Goal: Task Accomplishment & Management: Complete application form

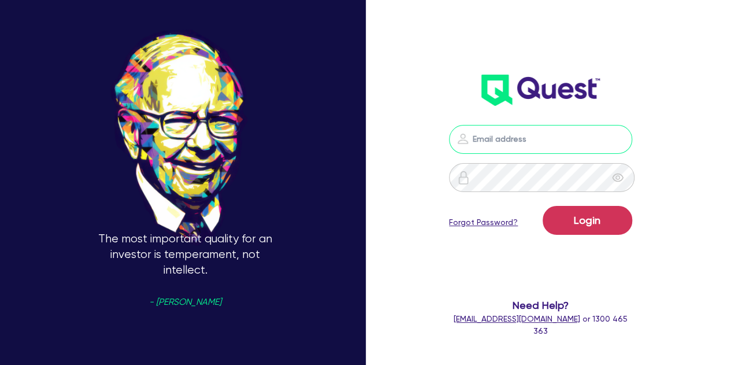
type input "[PERSON_NAME][EMAIL_ADDRESS][PERSON_NAME][DOMAIN_NAME]"
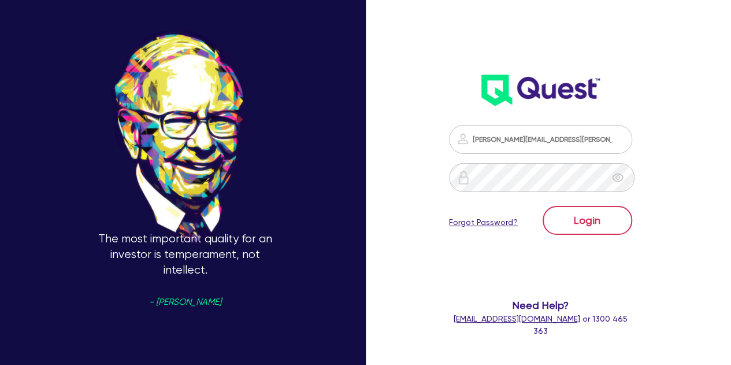
click at [568, 234] on div "Login Forgot Password?" at bounding box center [540, 223] width 183 height 34
click at [568, 234] on button "Login" at bounding box center [588, 220] width 90 height 29
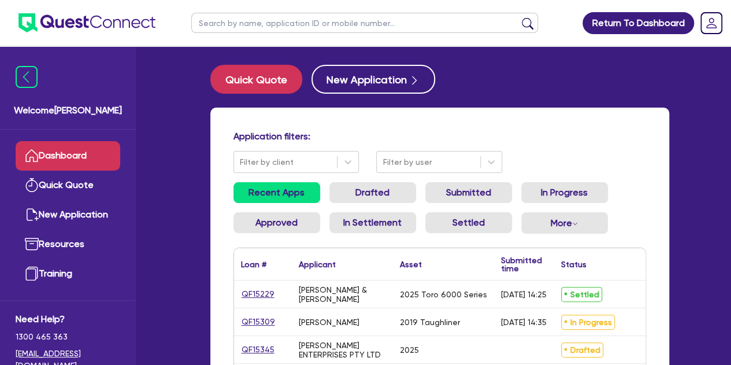
click at [260, 24] on input "text" at bounding box center [364, 23] width 347 height 20
type input "threl"
click at [519, 17] on button "submit" at bounding box center [528, 25] width 18 height 16
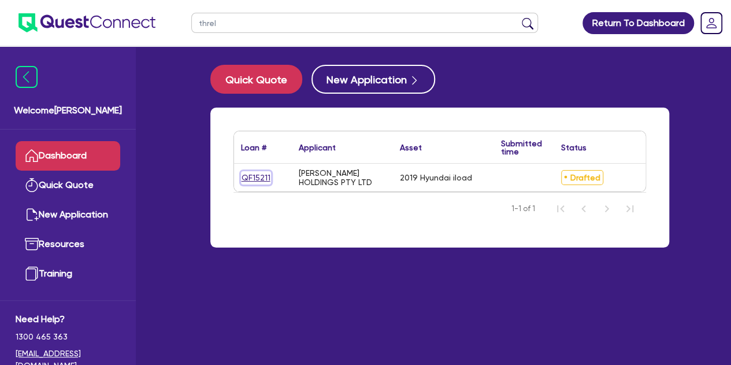
click at [251, 176] on link "QF15211" at bounding box center [256, 177] width 30 height 13
select select "CARS_AND_LIGHT_TRUCKS"
select select "PASSENGER_VEHICLES"
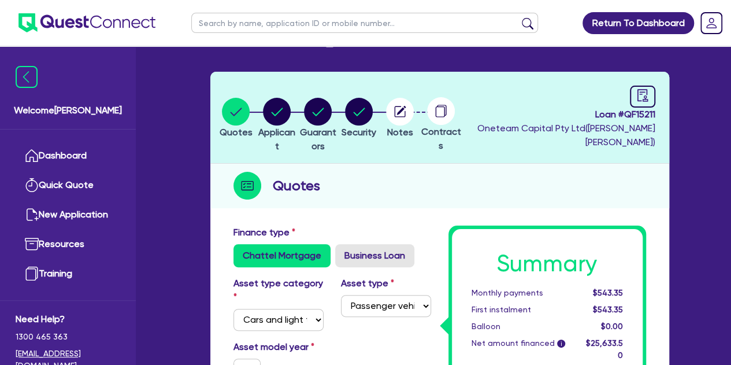
scroll to position [34, 0]
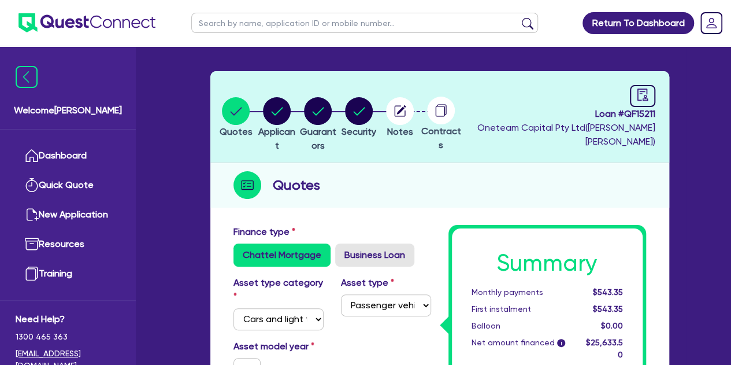
click at [235, 26] on input "text" at bounding box center [364, 23] width 347 height 20
type input "[PERSON_NAME]"
click button "submit" at bounding box center [528, 25] width 18 height 16
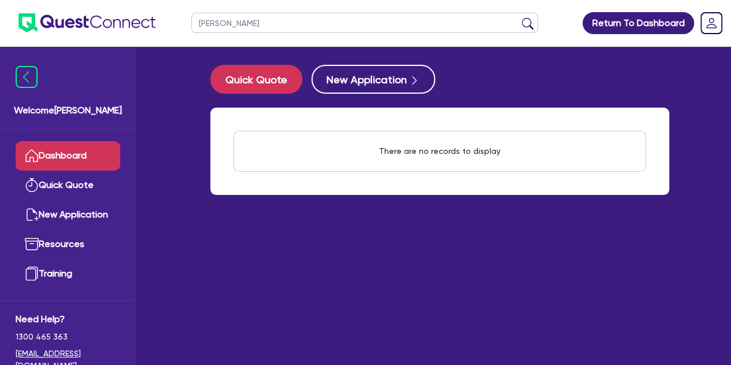
click at [254, 36] on ul "[PERSON_NAME]" at bounding box center [365, 23] width 370 height 46
click at [243, 29] on input "[PERSON_NAME]" at bounding box center [364, 23] width 347 height 20
type input "k"
type input "wido"
click at [519, 17] on button "submit" at bounding box center [528, 25] width 18 height 16
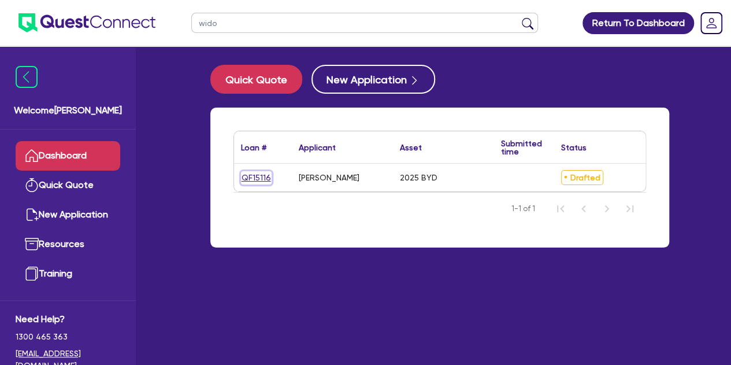
click at [261, 173] on link "QF15116" at bounding box center [256, 177] width 31 height 13
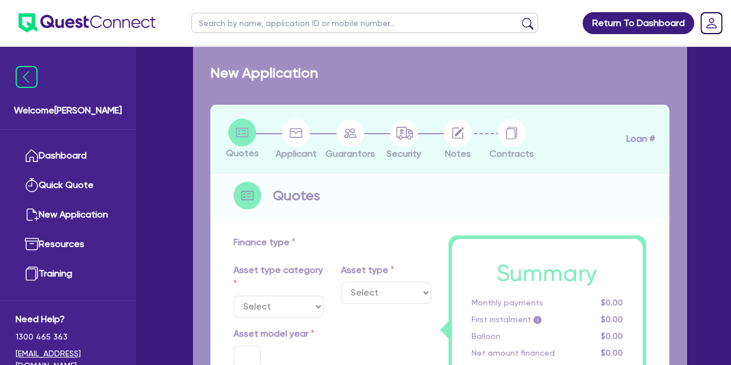
select select "CARS_AND_LIGHT_TRUCKS"
type input "2025"
type input "30,000"
type input "5,000"
type input "7"
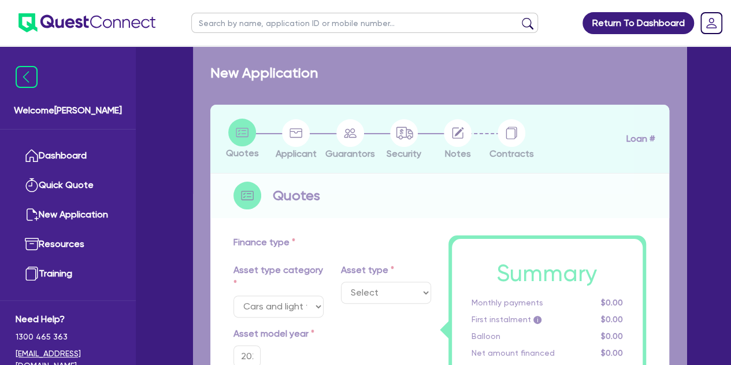
select select "PASSENGER_VEHICLES"
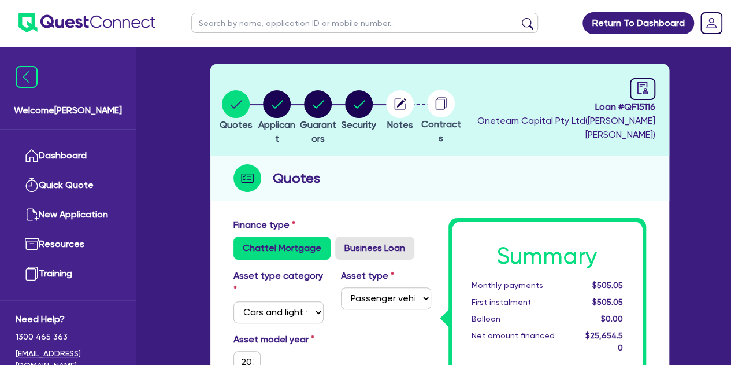
scroll to position [37, 0]
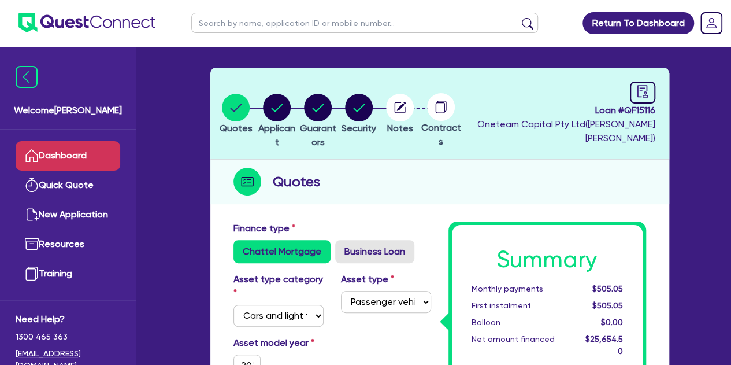
click at [61, 146] on link "Dashboard" at bounding box center [68, 155] width 105 height 29
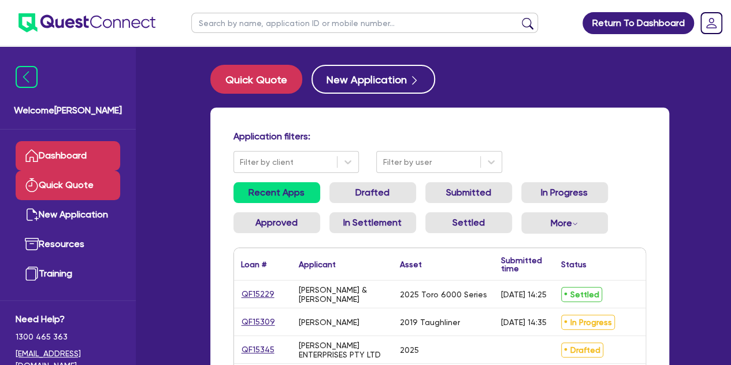
click at [83, 183] on link "Quick Quote" at bounding box center [68, 185] width 105 height 29
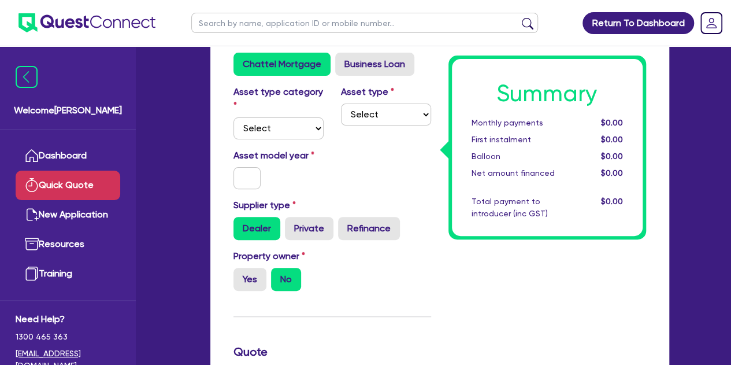
scroll to position [95, 0]
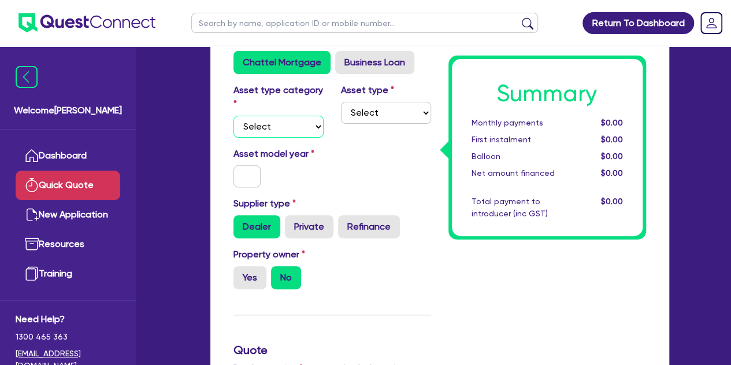
click at [297, 123] on select "Select Cars and light trucks Primary assets Secondary assets Tertiary assets" at bounding box center [279, 127] width 90 height 22
select select "CARS_AND_LIGHT_TRUCKS"
click at [234, 116] on select "Select Cars and light trucks Primary assets Secondary assets Tertiary assets" at bounding box center [279, 127] width 90 height 22
click at [391, 105] on select "Select Passenger vehicles Vans and utes Light trucks up to 4.5 tonne" at bounding box center [386, 113] width 90 height 22
select select "PASSENGER_VEHICLES"
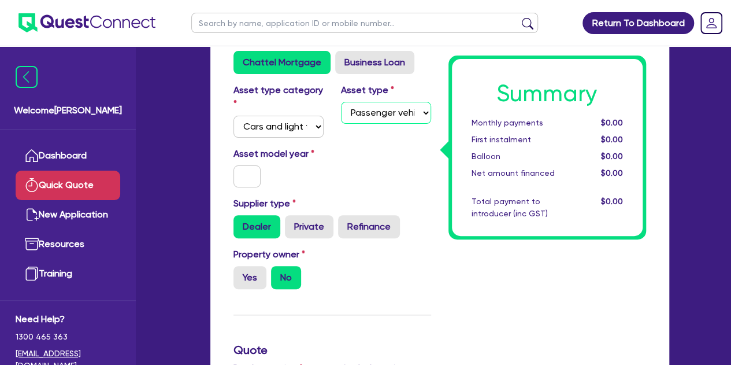
click at [341, 102] on select "Select Passenger vehicles Vans and utes Light trucks up to 4.5 tonne" at bounding box center [386, 113] width 90 height 22
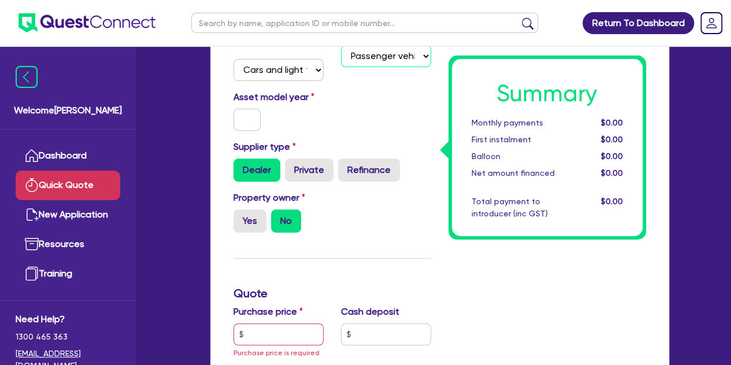
scroll to position [153, 0]
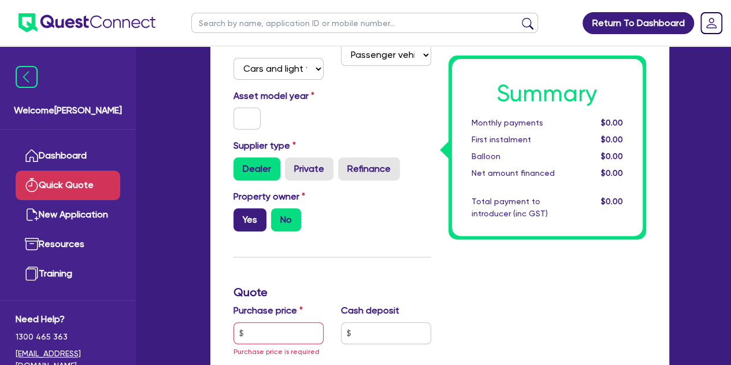
click at [252, 221] on label "Yes" at bounding box center [250, 219] width 33 height 23
click at [241, 216] on input "Yes" at bounding box center [238, 212] width 8 height 8
radio input "true"
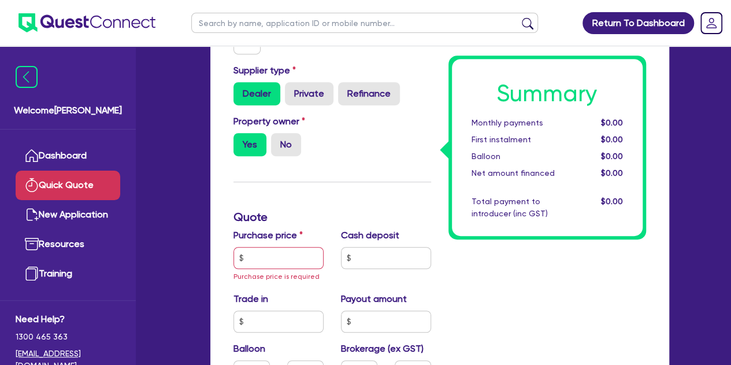
scroll to position [229, 0]
click at [267, 257] on input "text" at bounding box center [279, 257] width 90 height 22
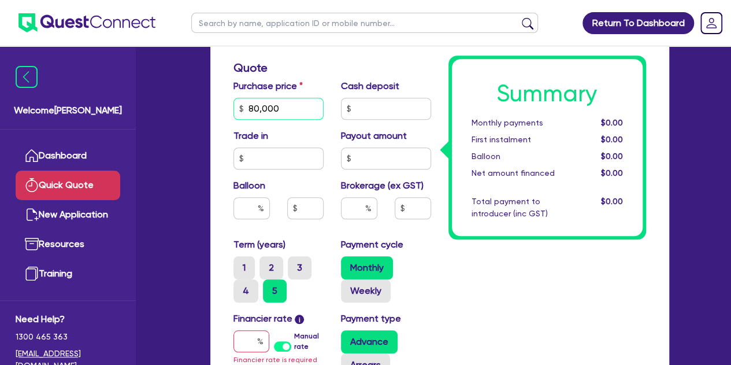
scroll to position [381, 0]
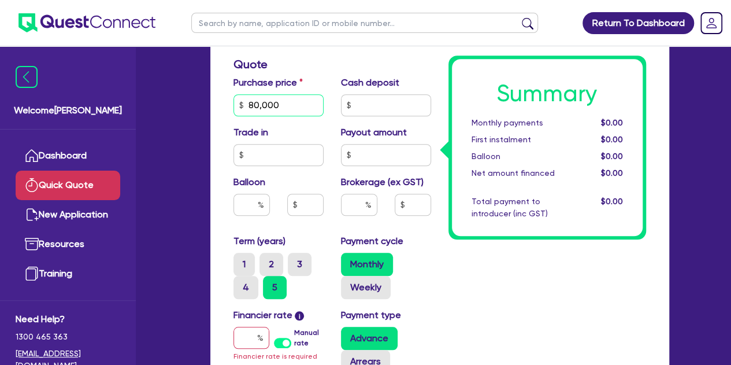
type input "80,000"
click at [357, 201] on input "text" at bounding box center [359, 205] width 36 height 22
type input "3"
click at [446, 257] on div "Summary Monthly payments $0.00 First instalment $0.00 Balloon $0.00 Net amount …" at bounding box center [547, 135] width 215 height 777
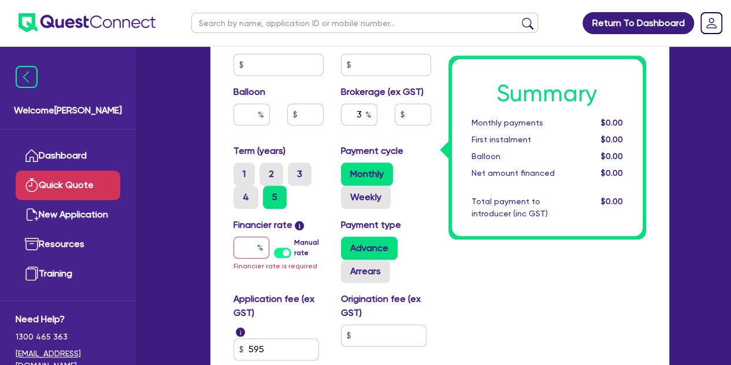
scroll to position [472, 0]
click at [234, 265] on span "Financier rate is required" at bounding box center [276, 265] width 84 height 8
click at [238, 260] on div "Financier rate i Manual rate Financier rate is required" at bounding box center [279, 249] width 108 height 65
click at [249, 251] on input "text" at bounding box center [252, 247] width 36 height 22
type input "6"
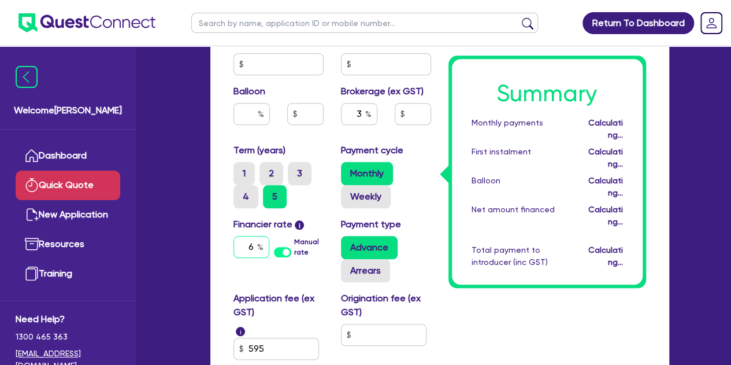
type input "2,419.64"
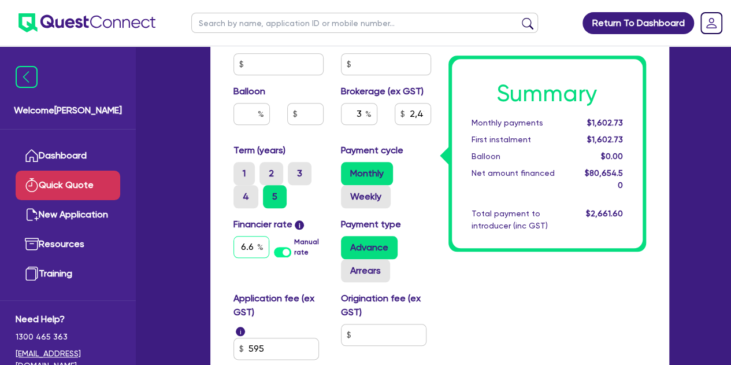
scroll to position [0, 3]
type input "6.69"
click at [473, 269] on div "Summary Monthly payments $1,602.73 First instalment $1,602.73 Balloon $0.00 Net…" at bounding box center [547, 44] width 215 height 777
type input "2,419.64"
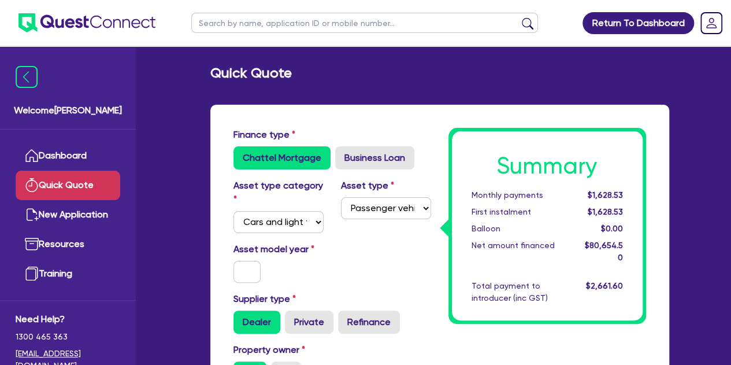
scroll to position [53, 0]
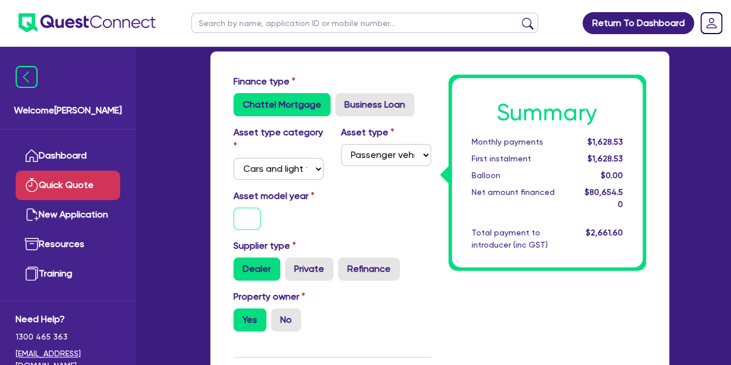
click at [235, 215] on input "text" at bounding box center [248, 219] width 28 height 22
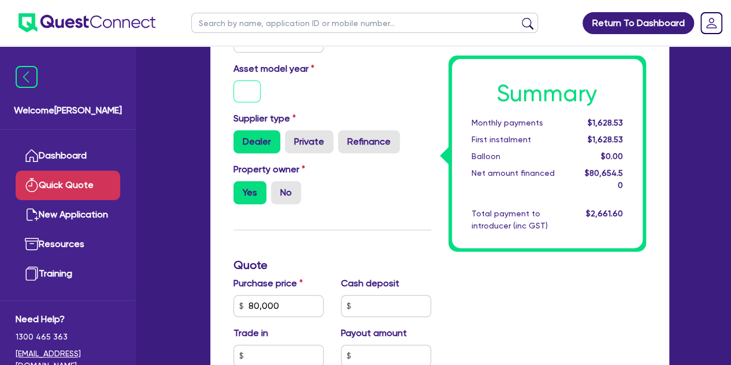
scroll to position [0, 0]
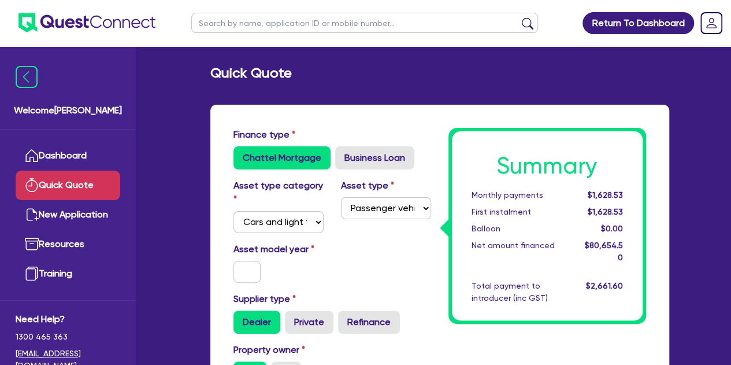
click at [383, 268] on div "Asset model year" at bounding box center [332, 267] width 215 height 50
drag, startPoint x: 374, startPoint y: 250, endPoint x: 360, endPoint y: 250, distance: 14.5
click at [360, 250] on div "Asset model year" at bounding box center [332, 267] width 215 height 50
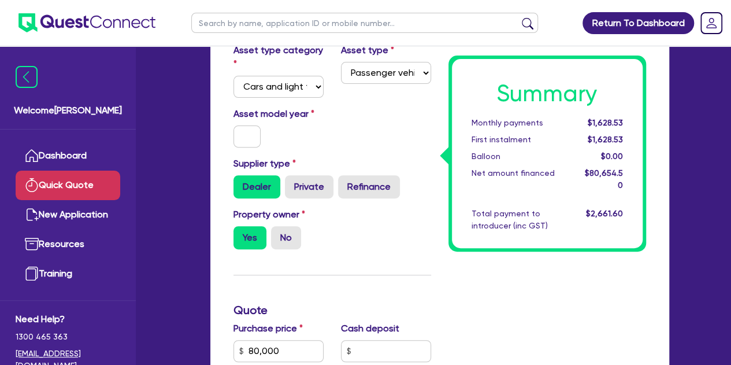
scroll to position [137, 0]
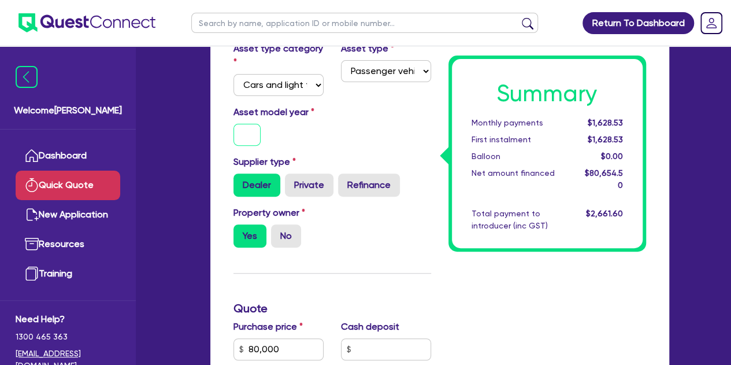
click at [236, 143] on input "text" at bounding box center [248, 135] width 28 height 22
type input "2"
type input "2,419.64"
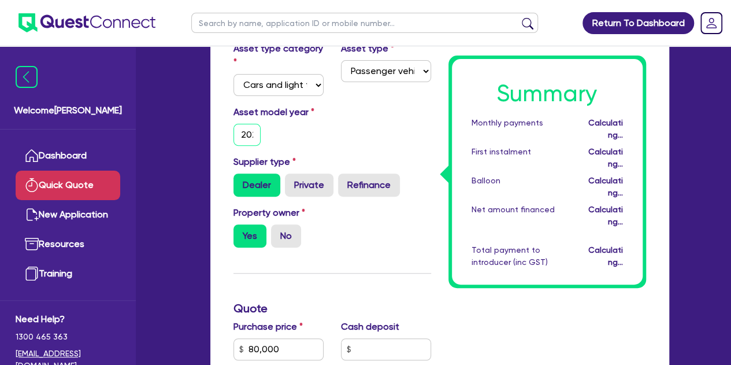
scroll to position [0, 0]
type input "2"
type input "2,419.64"
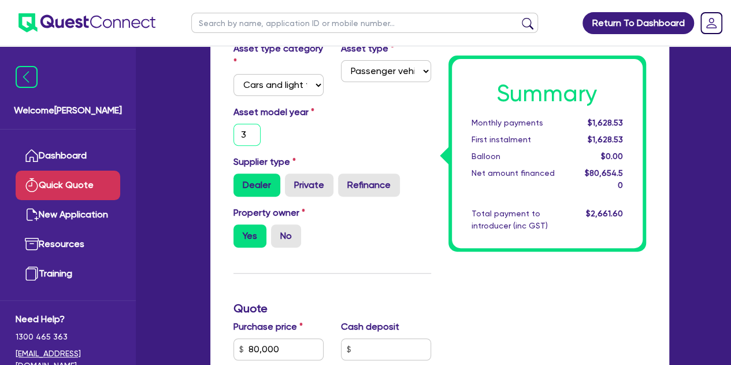
click at [236, 143] on input "3" at bounding box center [248, 135] width 28 height 22
type input "3"
click at [303, 122] on div "Asset model year 3" at bounding box center [279, 125] width 108 height 40
type input "2,419.64"
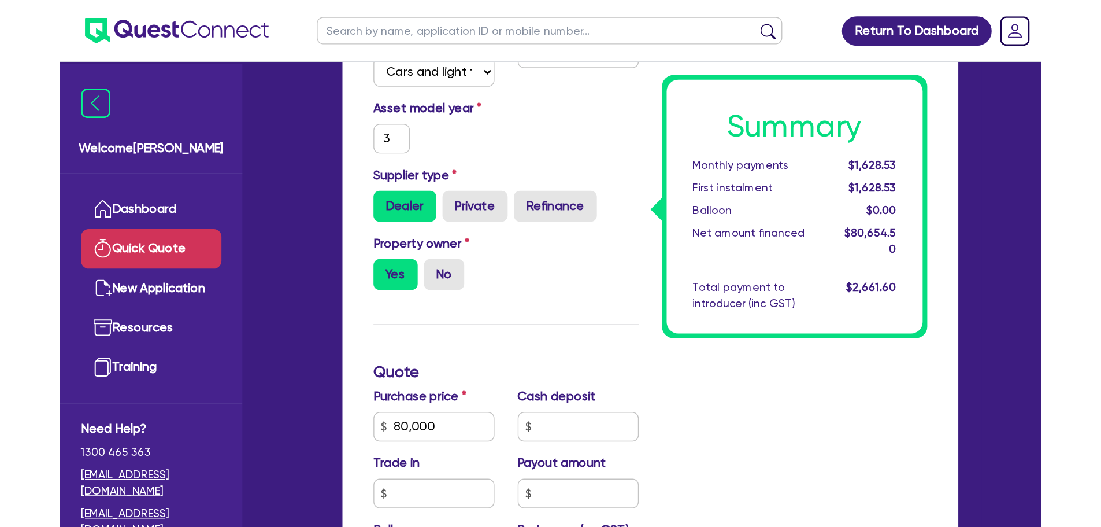
scroll to position [168, 0]
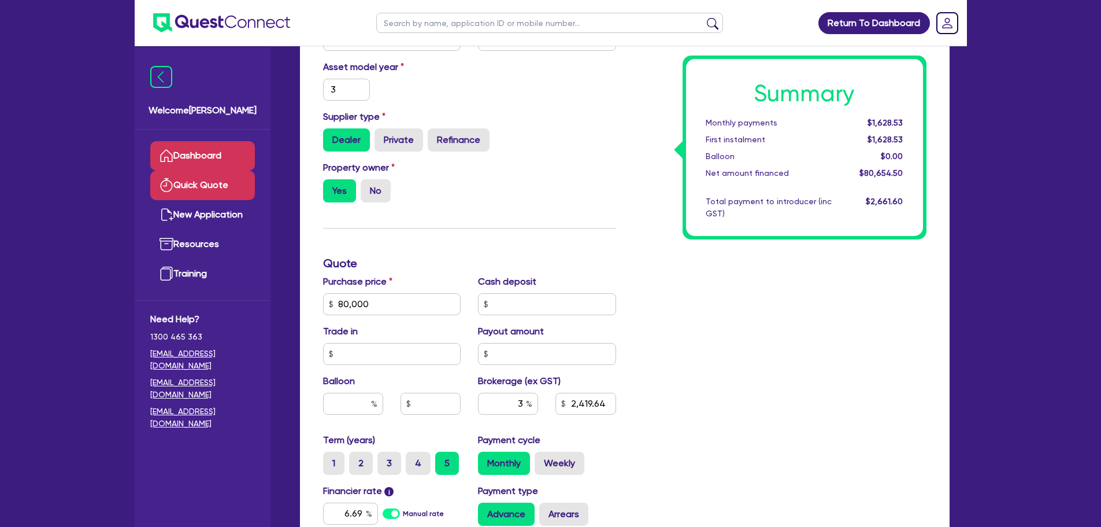
click at [209, 161] on link "Dashboard" at bounding box center [202, 155] width 105 height 29
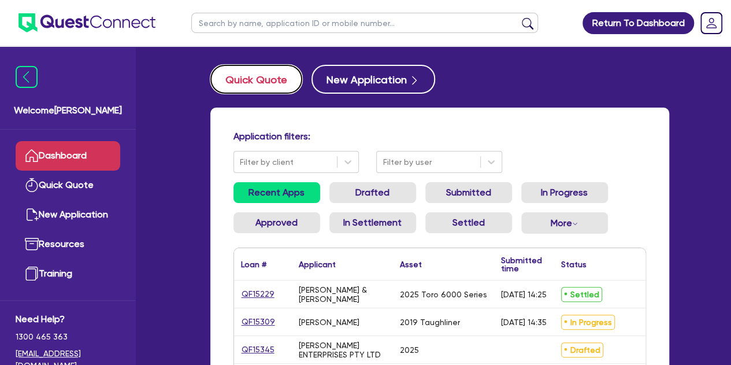
click at [250, 76] on button "Quick Quote" at bounding box center [256, 79] width 92 height 29
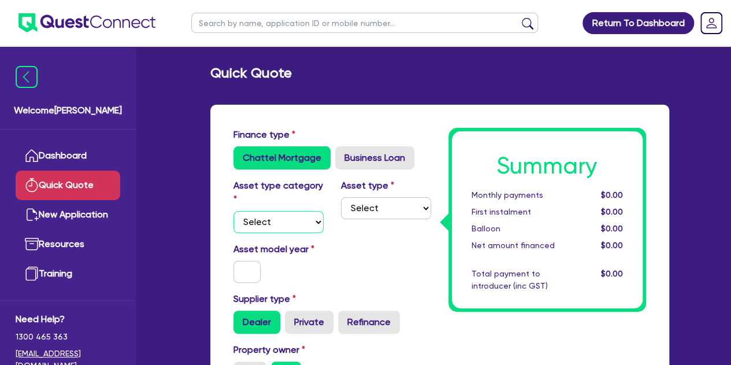
click at [293, 228] on select "Select Cars and light trucks Primary assets Secondary assets Tertiary assets" at bounding box center [279, 222] width 90 height 22
select select "CARS_AND_LIGHT_TRUCKS"
click at [234, 211] on select "Select Cars and light trucks Primary assets Secondary assets Tertiary assets" at bounding box center [279, 222] width 90 height 22
click at [370, 216] on select "Select Passenger vehicles Vans and utes Light trucks up to 4.5 tonne" at bounding box center [386, 208] width 90 height 22
select select "PASSENGER_VEHICLES"
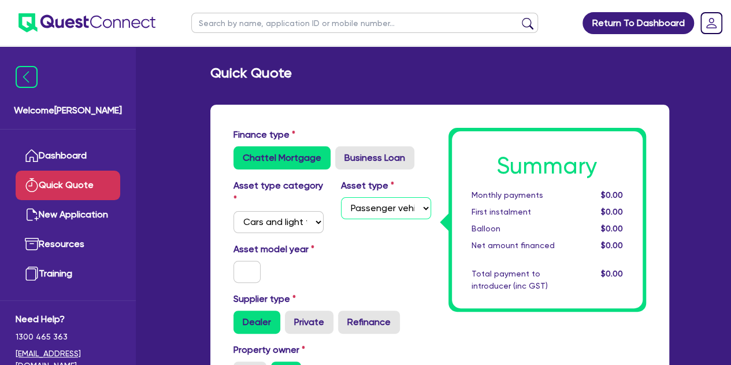
click at [341, 197] on select "Select Passenger vehicles Vans and utes Light trucks up to 4.5 tonne" at bounding box center [386, 208] width 90 height 22
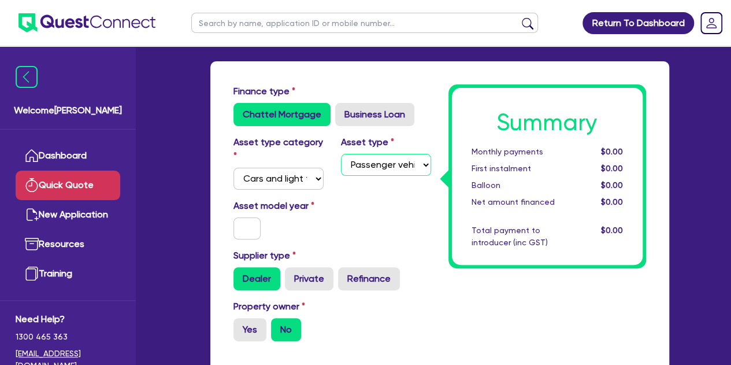
scroll to position [46, 0]
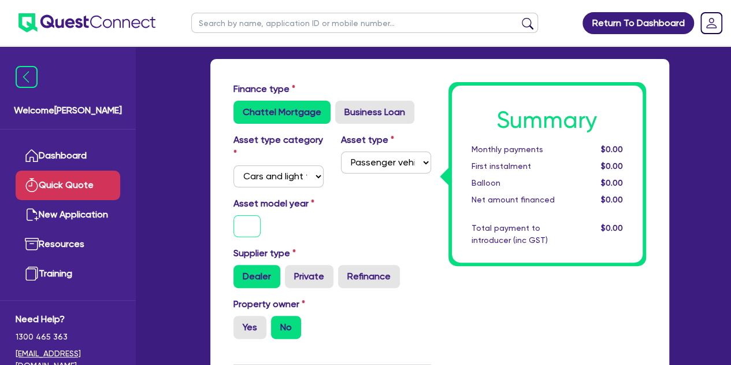
click at [244, 224] on input "text" at bounding box center [248, 226] width 28 height 22
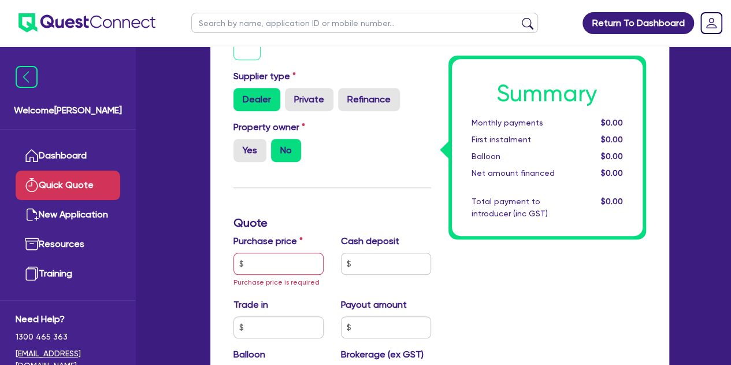
scroll to position [224, 0]
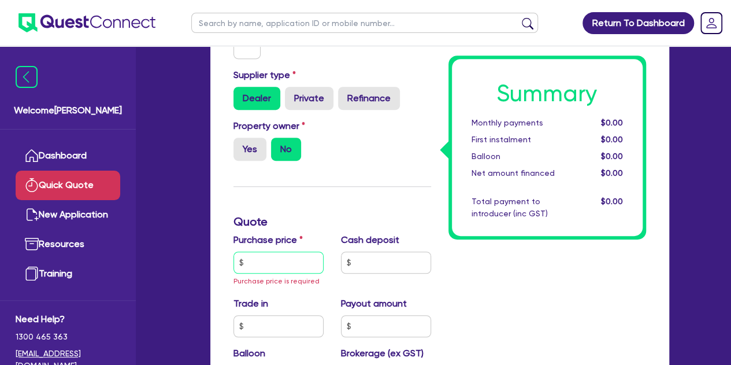
click at [259, 264] on input "text" at bounding box center [279, 262] width 90 height 22
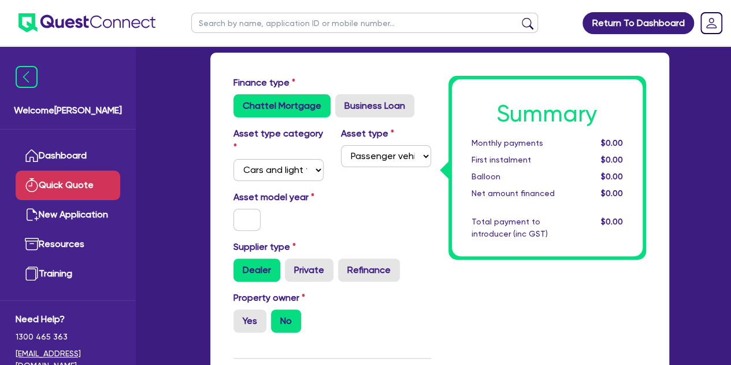
scroll to position [91, 0]
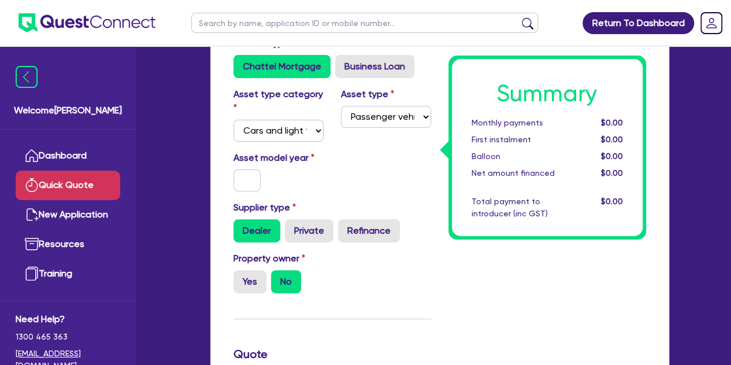
type input "30,000"
click at [238, 181] on input "text" at bounding box center [248, 180] width 28 height 22
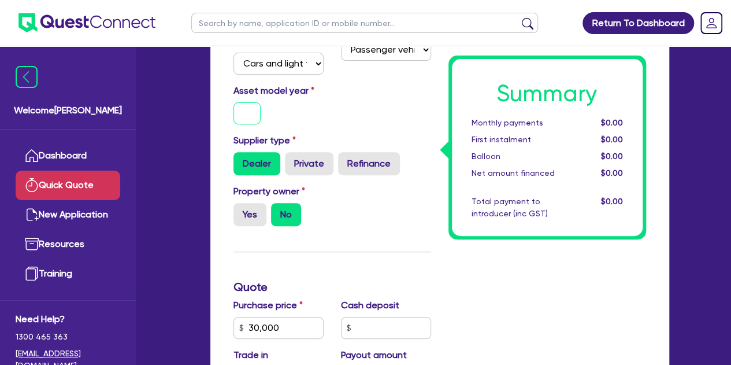
scroll to position [116, 0]
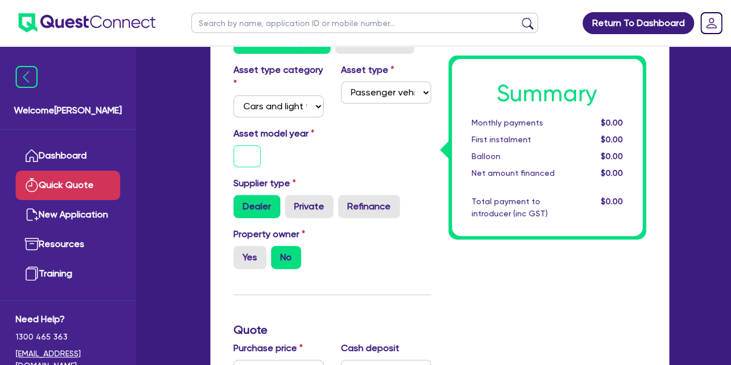
type input "2"
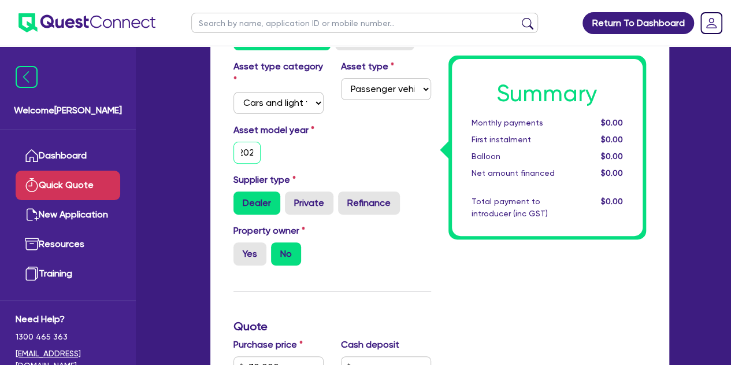
scroll to position [0, 8]
type input "2022"
click at [345, 153] on div "Asset model year [DATE]" at bounding box center [332, 148] width 215 height 50
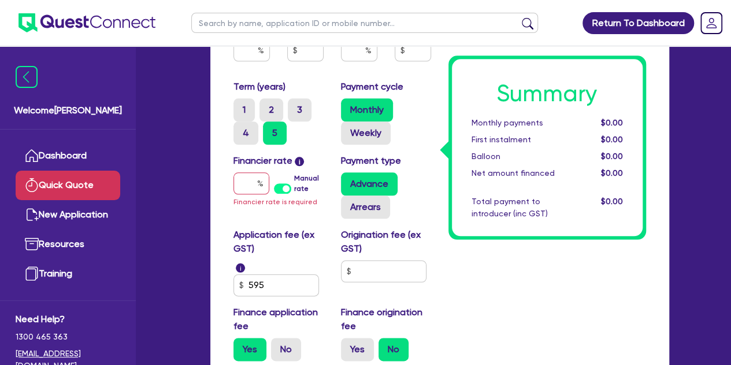
scroll to position [536, 0]
click at [240, 179] on input "text" at bounding box center [252, 183] width 36 height 22
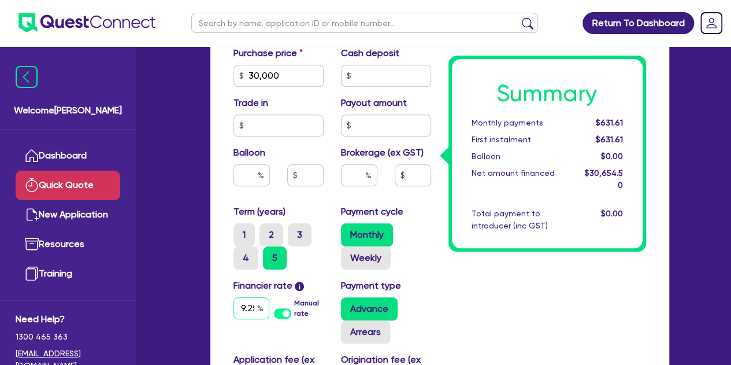
scroll to position [0, 2]
type input "9.25"
click at [201, 263] on div "Quick Quote Finance type Chattel Mortgage Business Loan Asset type category Sel…" at bounding box center [440, 110] width 494 height 913
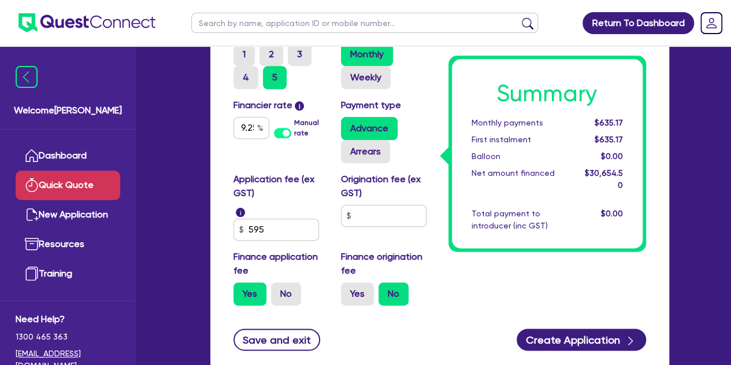
scroll to position [598, 0]
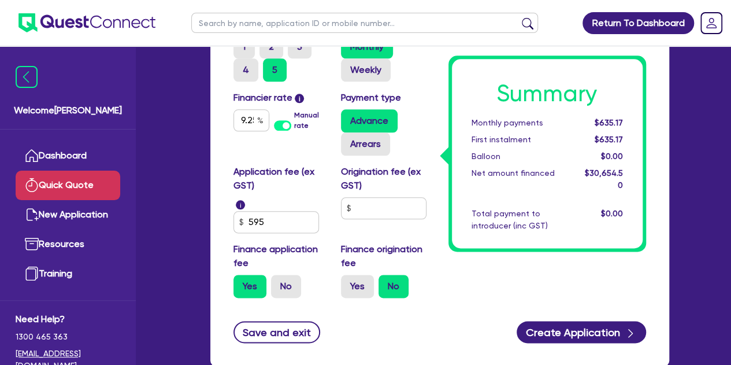
click at [595, 327] on button "Create Application" at bounding box center [581, 332] width 129 height 22
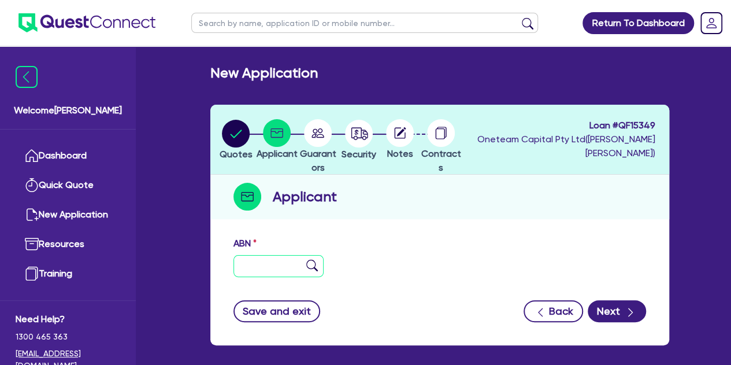
click at [260, 266] on input "text" at bounding box center [279, 266] width 90 height 22
paste input "28 822 525 866"
type input "28 822 525 866"
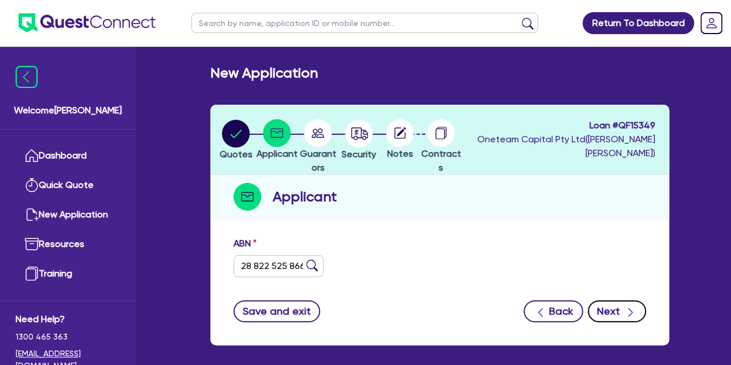
click at [604, 301] on button "Next" at bounding box center [617, 311] width 58 height 22
type input "[PERSON_NAME]"
select select "SOLE_TRADER"
type input "[DATE]"
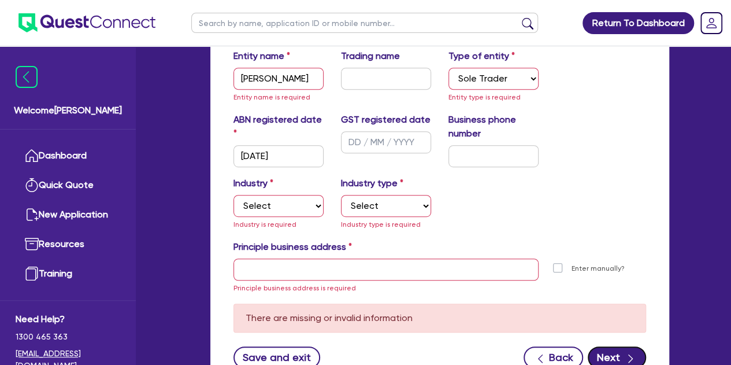
scroll to position [238, 0]
click at [284, 208] on select "Select Accomodation & Food Services Administrative & Support Services Agricultu…" at bounding box center [279, 205] width 90 height 22
click at [234, 194] on select "Select Accomodation & Food Services Administrative & Support Services Agricultu…" at bounding box center [279, 205] width 90 height 22
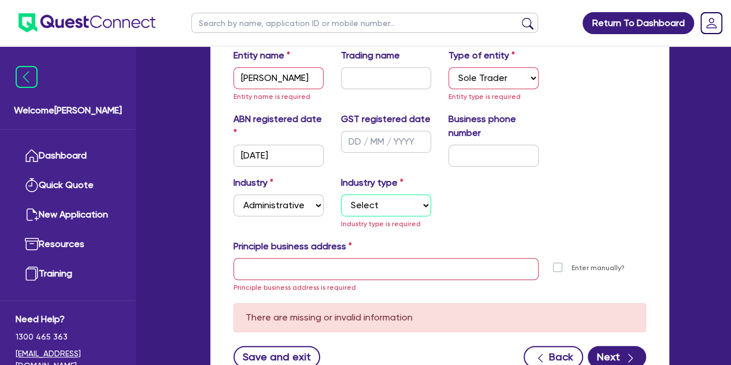
click at [356, 194] on select "Select Employment Services Administrative Services Domestic & Commercial Cleani…" at bounding box center [386, 205] width 90 height 22
click at [306, 206] on select "Select Accomodation & Food Services Administrative & Support Services Agricultu…" at bounding box center [279, 205] width 90 height 22
click at [234, 194] on select "Select Accomodation & Food Services Administrative & Support Services Agricultu…" at bounding box center [279, 205] width 90 height 22
click at [355, 196] on select "Select Scientists Accountants Advertising & Marketing Specialists Lawyers & Sol…" at bounding box center [386, 205] width 90 height 22
click at [312, 208] on select "Select Accomodation & Food Services Administrative & Support Services Agricultu…" at bounding box center [279, 205] width 90 height 22
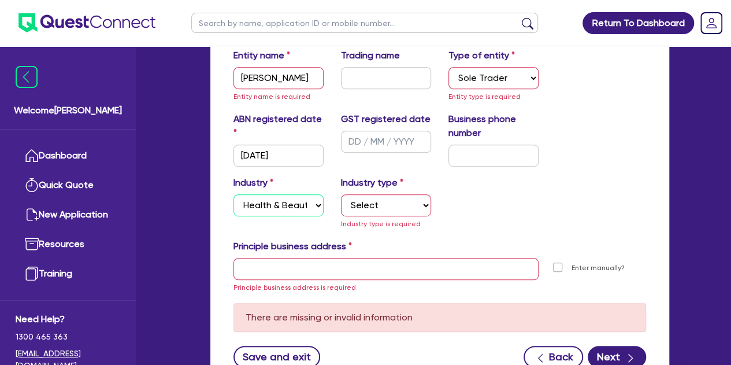
click at [234, 194] on select "Select Accomodation & Food Services Administrative & Support Services Agricultu…" at bounding box center [279, 205] width 90 height 22
click at [276, 79] on input "[PERSON_NAME]" at bounding box center [279, 78] width 90 height 22
click at [365, 192] on div "Industry type Select [MEDICAL_DATA], [MEDICAL_DATA] Services Cosmetics Supplies…" at bounding box center [386, 203] width 108 height 54
click at [366, 198] on select "Select [MEDICAL_DATA], [MEDICAL_DATA] Services Cosmetics Supplies Day Spas, Hea…" at bounding box center [386, 205] width 90 height 22
click at [295, 203] on select "Select Accomodation & Food Services Administrative & Support Services Agricultu…" at bounding box center [279, 205] width 90 height 22
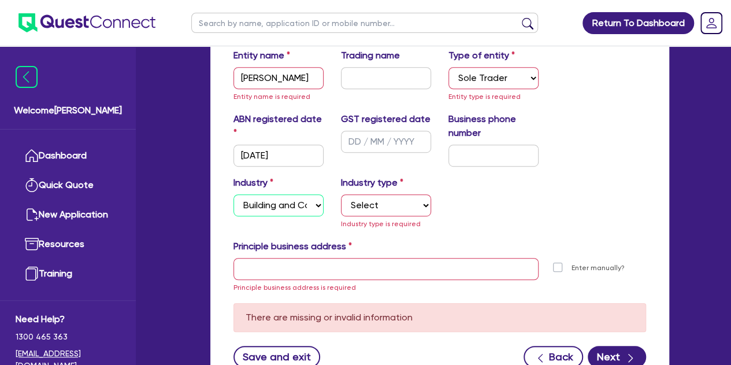
click at [234, 194] on select "Select Accomodation & Food Services Administrative & Support Services Agricultu…" at bounding box center [279, 205] width 90 height 22
click at [383, 202] on select "Select Trades People Providing Services Direct to Consumers Trades People Provi…" at bounding box center [386, 205] width 90 height 22
click at [288, 200] on select "Select Accomodation & Food Services Administrative & Support Services Agricultu…" at bounding box center [279, 205] width 90 height 22
click at [234, 194] on select "Select Accomodation & Food Services Administrative & Support Services Agricultu…" at bounding box center [279, 205] width 90 height 22
click at [354, 209] on select "Select Hotels Motels Serviced Apartments Other Short-term Accomodation Cafes Re…" at bounding box center [386, 205] width 90 height 22
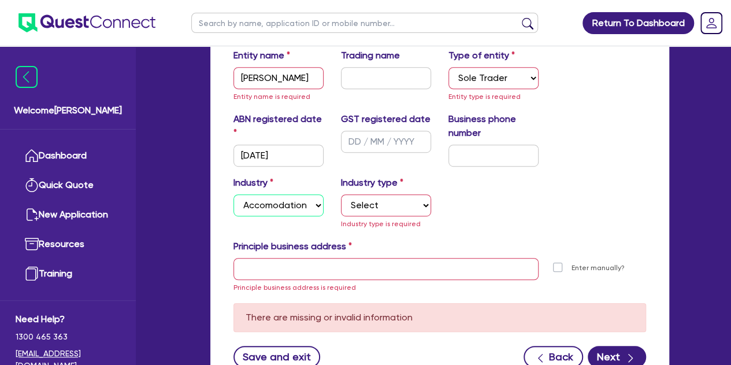
click at [272, 210] on select "Select Accomodation & Food Services Administrative & Support Services Agricultu…" at bounding box center [279, 205] width 90 height 22
click at [234, 194] on select "Select Accomodation & Food Services Administrative & Support Services Agricultu…" at bounding box center [279, 205] width 90 height 22
click at [375, 217] on div "Industry type Select Electrical, Electronic & Whitegoods Floor Coverings, Furni…" at bounding box center [386, 203] width 108 height 54
click at [373, 206] on select "Select Electrical, Electronic & Whitegoods Floor Coverings, Furniture & Housewa…" at bounding box center [386, 205] width 90 height 22
click at [269, 213] on select "Select Accomodation & Food Services Administrative & Support Services Agricultu…" at bounding box center [279, 205] width 90 height 22
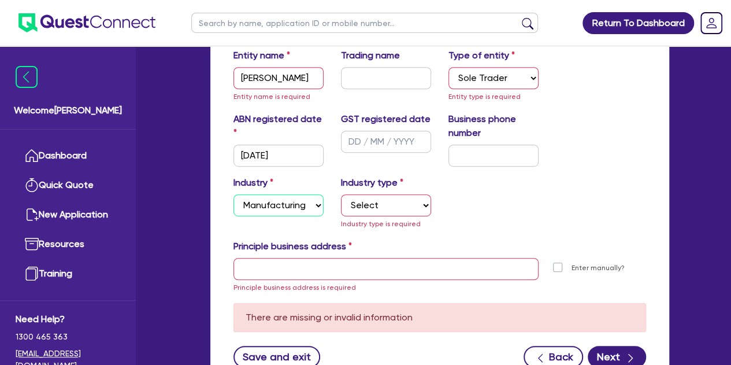
click at [234, 194] on select "Select Accomodation & Food Services Administrative & Support Services Agricultu…" at bounding box center [279, 205] width 90 height 22
click at [274, 107] on div "Entity name [PERSON_NAME] Entity name is required Trading name Type of entity S…" at bounding box center [440, 81] width 430 height 64
click at [357, 192] on div "Industry type Select Food Processing & Manufacturing Bottled Drinks & Brewed Be…" at bounding box center [386, 203] width 108 height 54
click at [358, 207] on select "Select Food Processing & Manufacturing Bottled Drinks & Brewed Beverages Textil…" at bounding box center [386, 205] width 90 height 22
click at [294, 208] on select "Select Accomodation & Food Services Administrative & Support Services Agricultu…" at bounding box center [279, 205] width 90 height 22
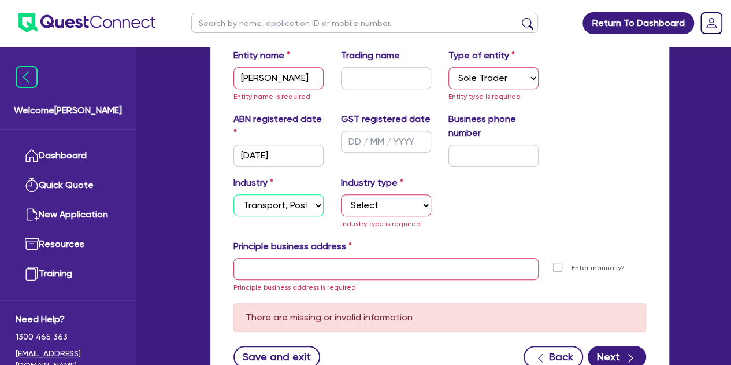
click at [234, 194] on select "Select Accomodation & Food Services Administrative & Support Services Agricultu…" at bounding box center [279, 205] width 90 height 22
click at [361, 210] on select "Select Taxi & Luxury Car Services Passengers & Freight Transport Services Posta…" at bounding box center [386, 205] width 90 height 22
click at [336, 166] on div "ABN registered date [DATE] GST registered date Business phone number" at bounding box center [440, 144] width 430 height 64
click at [284, 202] on select "Select Accomodation & Food Services Administrative & Support Services Agricultu…" at bounding box center [279, 205] width 90 height 22
click at [234, 194] on select "Select Accomodation & Food Services Administrative & Support Services Agricultu…" at bounding box center [279, 205] width 90 height 22
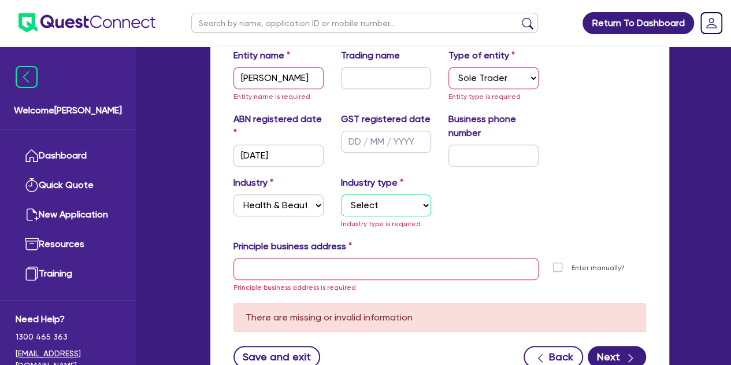
click at [370, 206] on select "Select [MEDICAL_DATA], [MEDICAL_DATA] Services Cosmetics Supplies Day Spas, Hea…" at bounding box center [386, 205] width 90 height 22
click at [296, 211] on select "Select Accomodation & Food Services Administrative & Support Services Agricultu…" at bounding box center [279, 205] width 90 height 22
select select "ADMINISTRATIVE_SUPPORT"
click at [234, 194] on select "Select Accomodation & Food Services Administrative & Support Services Agricultu…" at bounding box center [279, 205] width 90 height 22
click at [369, 209] on select "Select Employment Services Administrative Services Domestic & Commercial Cleani…" at bounding box center [386, 205] width 90 height 22
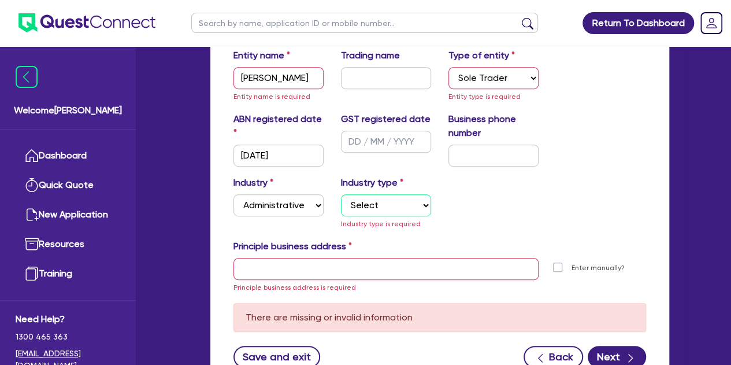
select select "DOMESTIC_COMMERCIAL_CLEANING"
click at [341, 194] on select "Select Employment Services Administrative Services Domestic & Commercial Cleani…" at bounding box center [386, 205] width 90 height 22
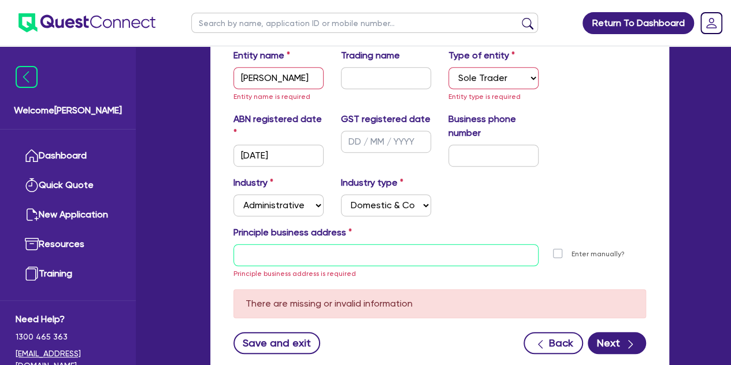
click at [273, 255] on input "text" at bounding box center [386, 255] width 305 height 22
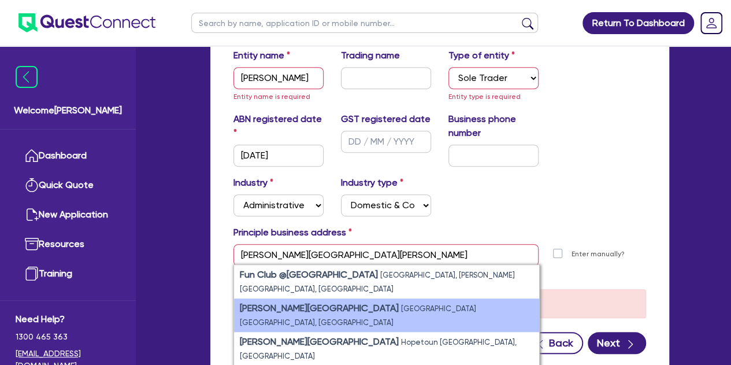
click at [328, 308] on small "[GEOGRAPHIC_DATA] [GEOGRAPHIC_DATA], [GEOGRAPHIC_DATA]" at bounding box center [358, 315] width 236 height 23
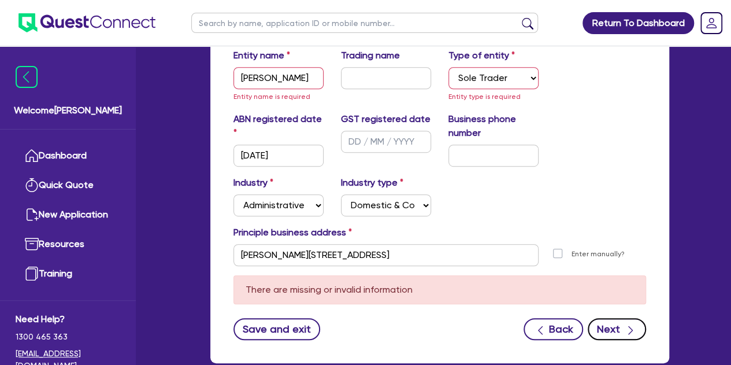
click at [625, 329] on icon "button" at bounding box center [631, 330] width 12 height 12
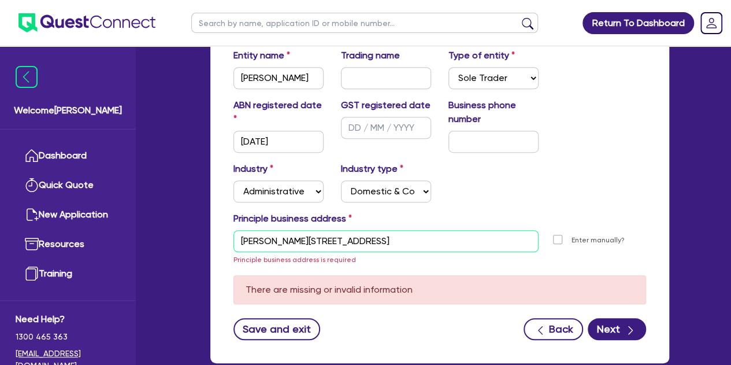
click at [240, 243] on input "[PERSON_NAME][STREET_ADDRESS]" at bounding box center [386, 241] width 305 height 22
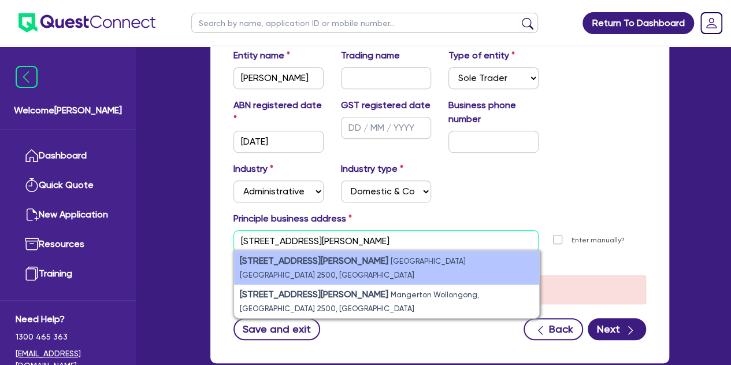
type input "[STREET_ADDRESS][PERSON_NAME]"
click at [259, 251] on li "[STREET_ADDRESS][PERSON_NAME]" at bounding box center [386, 268] width 305 height 34
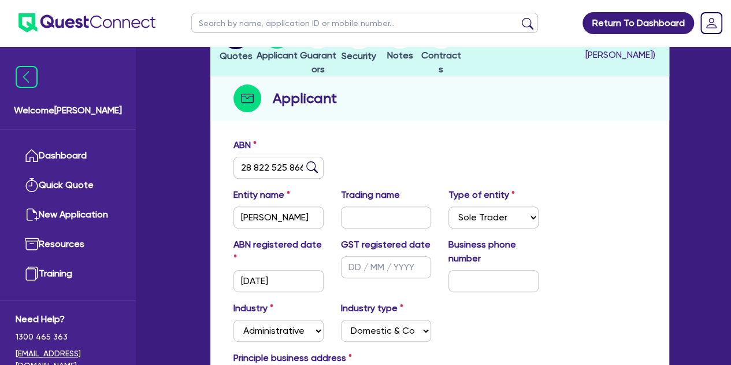
scroll to position [253, 0]
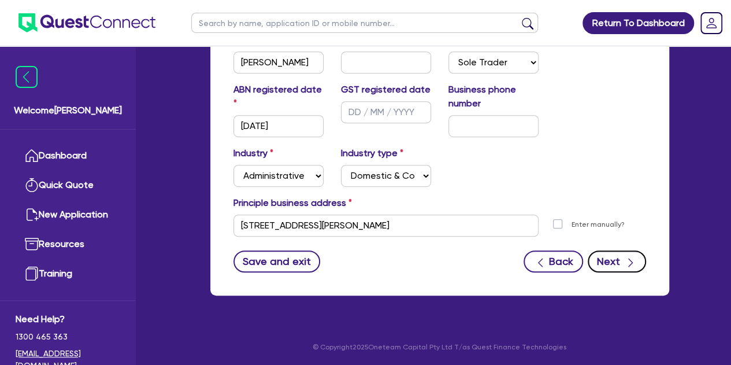
click at [601, 257] on button "Next" at bounding box center [617, 261] width 58 height 22
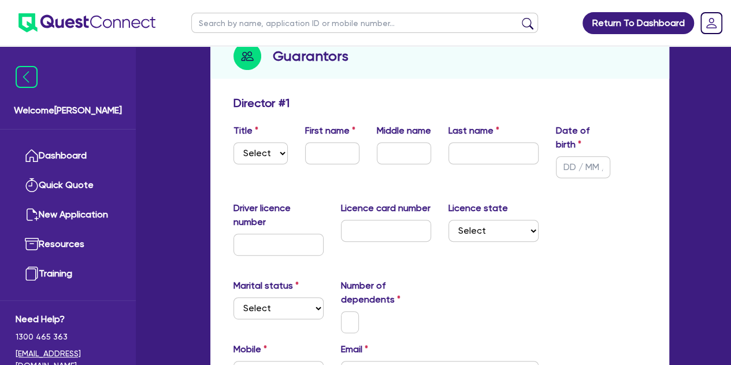
scroll to position [164, 0]
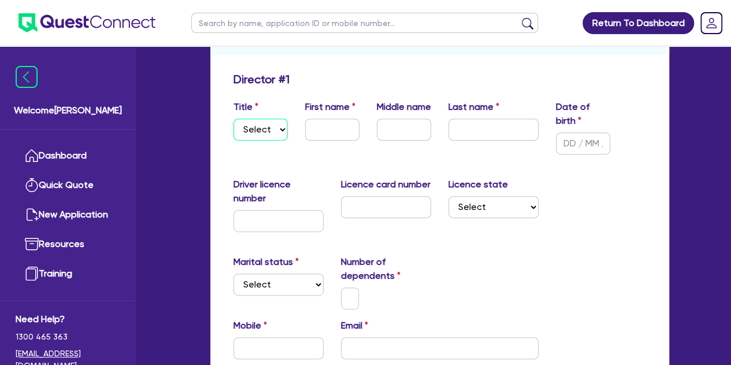
click at [273, 131] on select "Select Mr Mrs Ms Miss Dr" at bounding box center [261, 130] width 54 height 22
select select "MISS"
click at [234, 119] on select "Select Mr Mrs Ms Miss Dr" at bounding box center [261, 130] width 54 height 22
click at [327, 117] on div "First name" at bounding box center [333, 127] width 72 height 54
click at [318, 128] on input "text" at bounding box center [332, 130] width 54 height 22
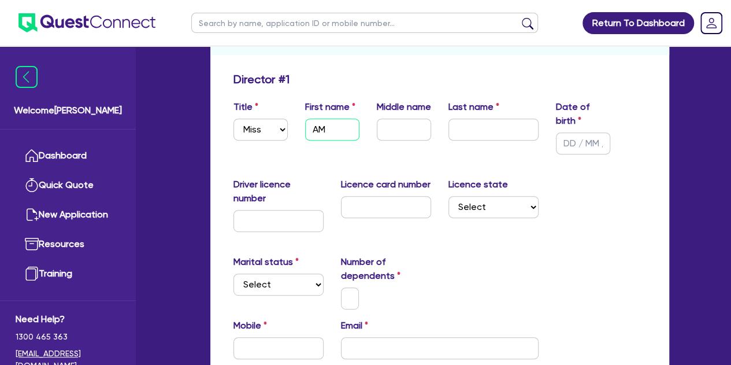
type input "A"
type input "Amber"
type input "[PERSON_NAME]"
click at [572, 143] on input "text" at bounding box center [583, 143] width 54 height 22
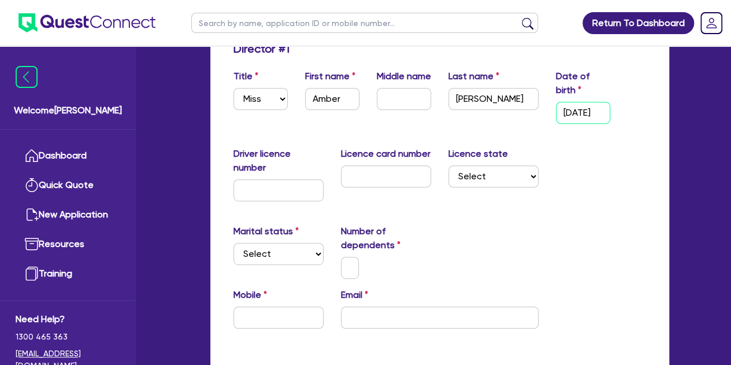
scroll to position [198, 0]
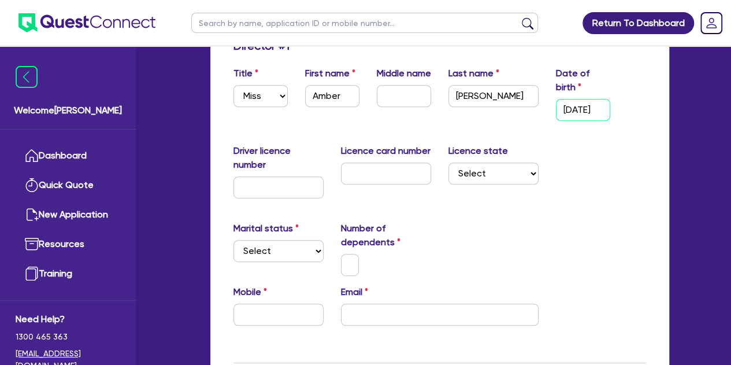
type input "[DATE]"
click at [506, 165] on select "Select [GEOGRAPHIC_DATA] [GEOGRAPHIC_DATA] [GEOGRAPHIC_DATA] [GEOGRAPHIC_DATA] …" at bounding box center [494, 173] width 90 height 22
select select "[GEOGRAPHIC_DATA]"
click at [449, 162] on select "Select [GEOGRAPHIC_DATA] [GEOGRAPHIC_DATA] [GEOGRAPHIC_DATA] [GEOGRAPHIC_DATA] …" at bounding box center [494, 173] width 90 height 22
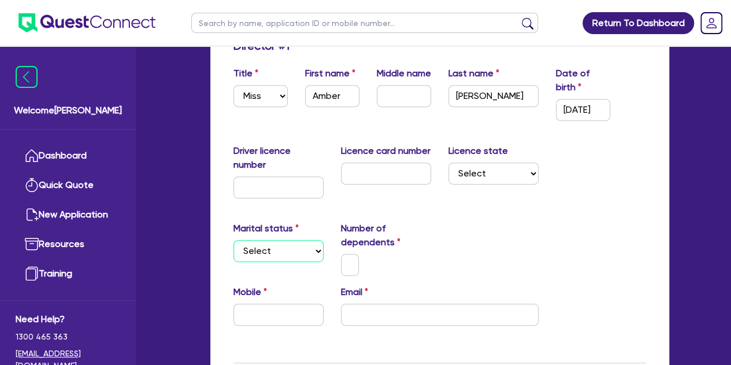
click at [308, 261] on select "Select Single Married De Facto / Partner" at bounding box center [279, 251] width 90 height 22
select select "SINGLE"
click at [234, 240] on select "Select Single Married De Facto / Partner" at bounding box center [279, 251] width 90 height 22
click at [351, 259] on input "text" at bounding box center [350, 265] width 18 height 22
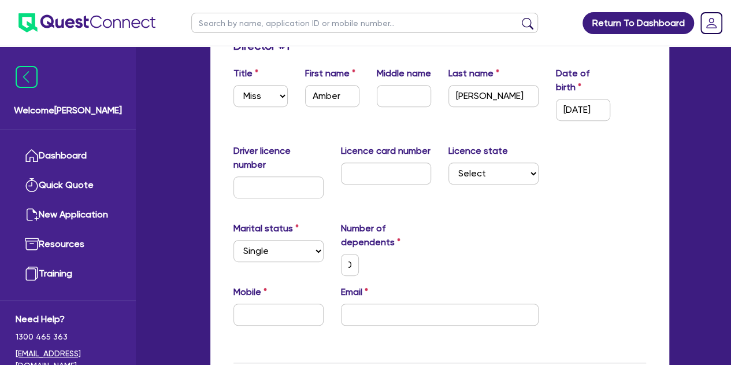
click at [375, 261] on div "0" at bounding box center [386, 265] width 108 height 22
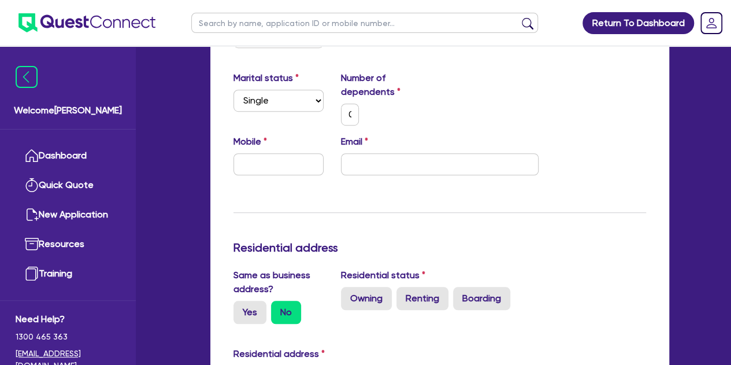
scroll to position [368, 0]
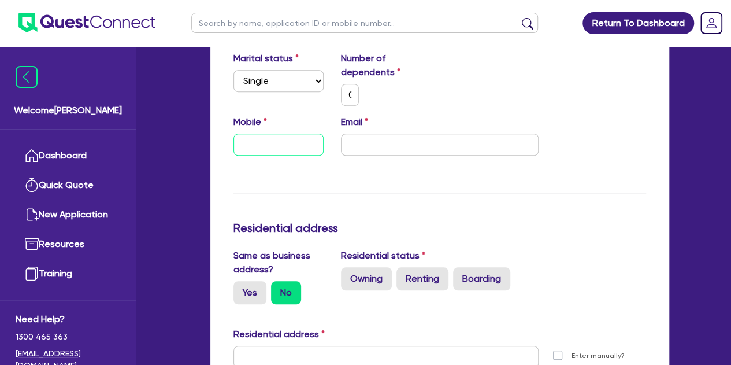
click at [303, 153] on input "text" at bounding box center [279, 145] width 90 height 22
paste input "4024 314 77"
type input "0"
type input "4024 314 77"
click at [243, 149] on input "4024 314 77" at bounding box center [279, 145] width 90 height 22
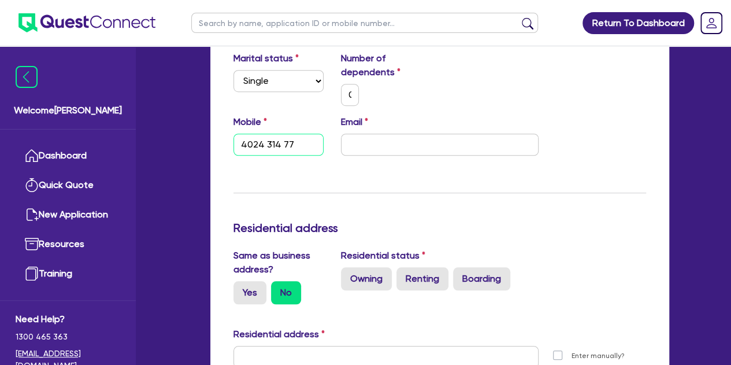
click at [242, 146] on input "4024 314 77" at bounding box center [279, 145] width 90 height 22
type input "0"
type input "0402 431 477"
click at [252, 166] on div "Update residential status for Director #1 Boarding is only acceptable when the …" at bounding box center [440, 331] width 413 height 924
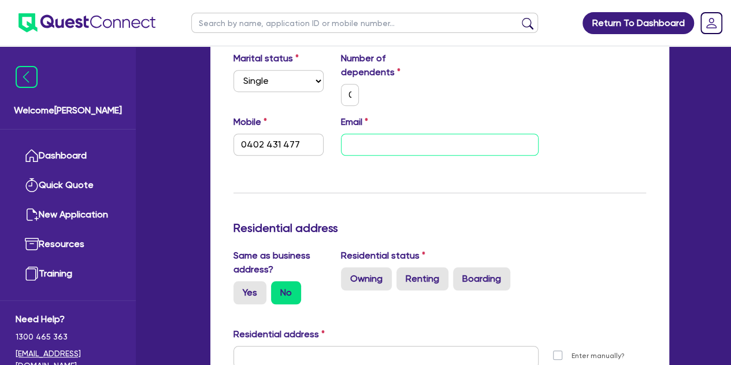
click at [371, 143] on input "email" at bounding box center [440, 145] width 198 height 22
paste input "[EMAIL_ADDRESS][DOMAIN_NAME]"
type input "0"
type input "0402 431 477"
type input "[EMAIL_ADDRESS][DOMAIN_NAME]"
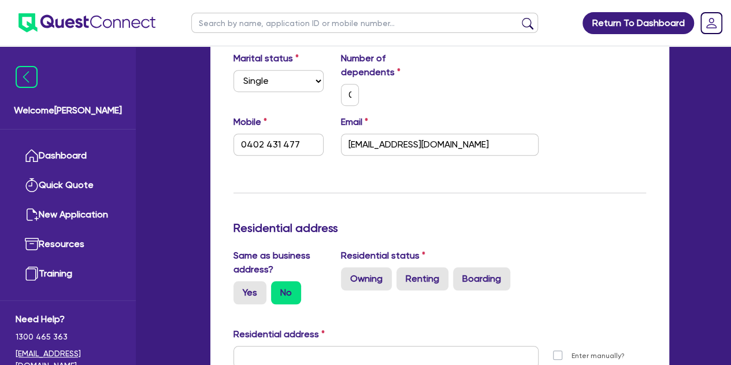
click at [277, 184] on div "Update residential status for Director #1 Boarding is only acceptable when the …" at bounding box center [440, 331] width 413 height 924
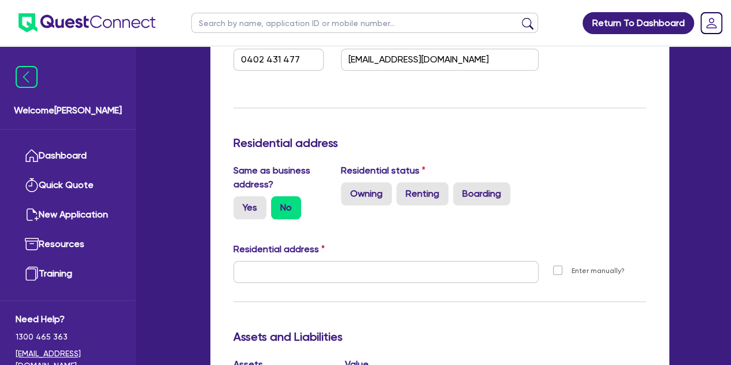
scroll to position [453, 0]
click at [258, 197] on label "Yes" at bounding box center [250, 206] width 33 height 23
click at [241, 197] on input "Yes" at bounding box center [238, 199] width 8 height 8
radio input "true"
type input "0"
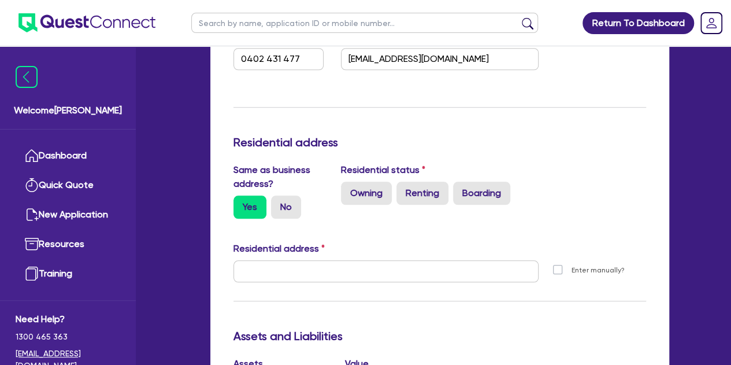
type input "0402 431 477"
type input "[STREET_ADDRESS][PERSON_NAME]"
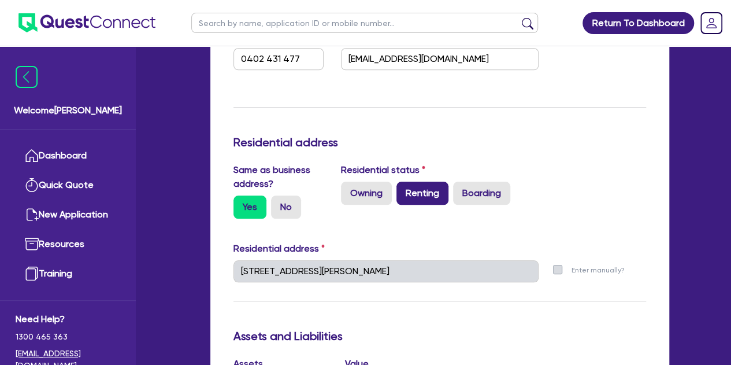
click at [421, 201] on label "Renting" at bounding box center [423, 193] width 52 height 23
click at [404, 189] on input "Renting" at bounding box center [401, 186] width 8 height 8
radio input "true"
type input "0"
type input "0402 431 477"
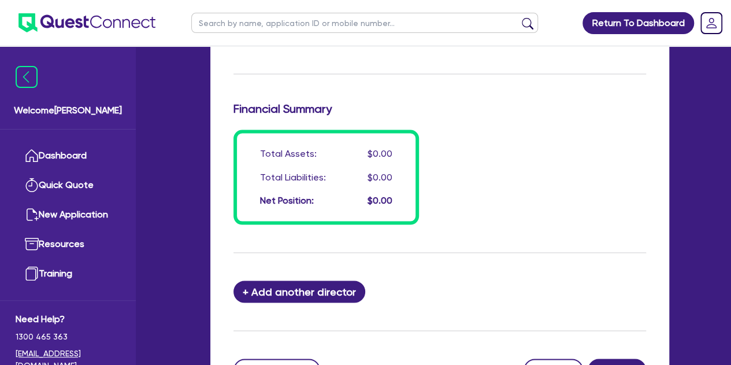
scroll to position [1043, 0]
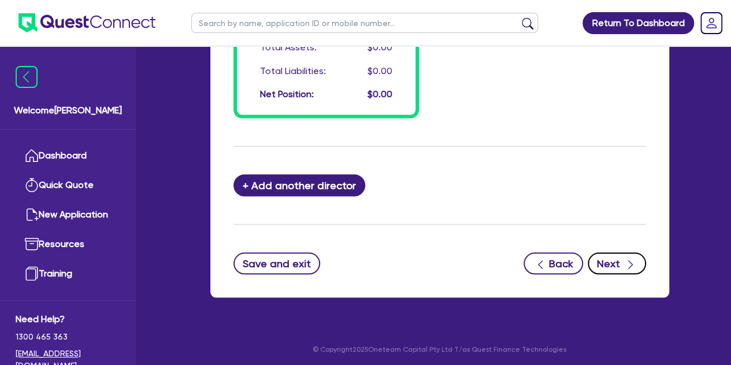
click at [622, 260] on button "Next" at bounding box center [617, 263] width 58 height 22
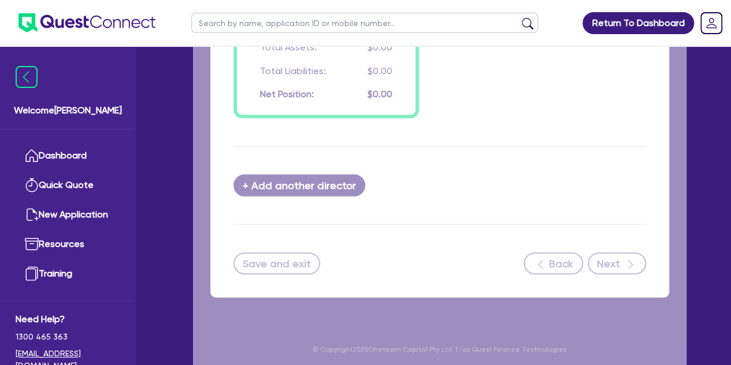
select select "CARS_AND_LIGHT_TRUCKS"
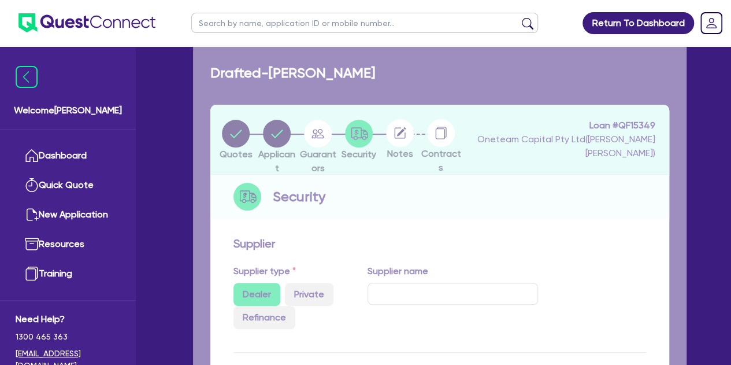
select select "PASSENGER_VEHICLES"
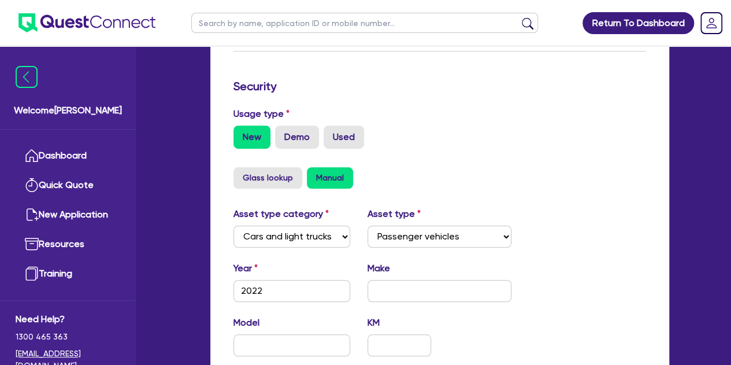
scroll to position [325, 0]
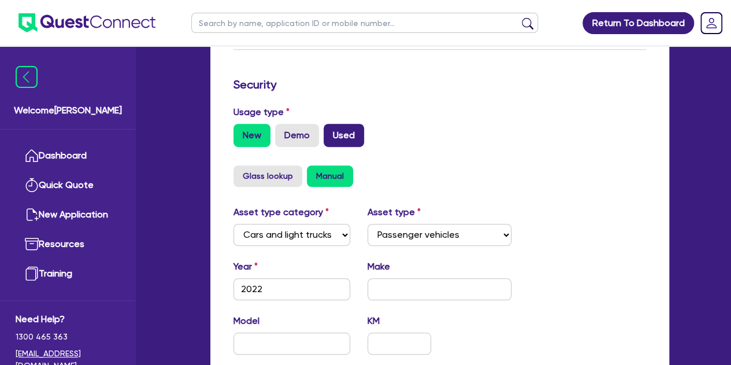
click at [337, 124] on label "Used" at bounding box center [344, 135] width 40 height 23
click at [331, 124] on input "Used" at bounding box center [328, 128] width 8 height 8
radio input "true"
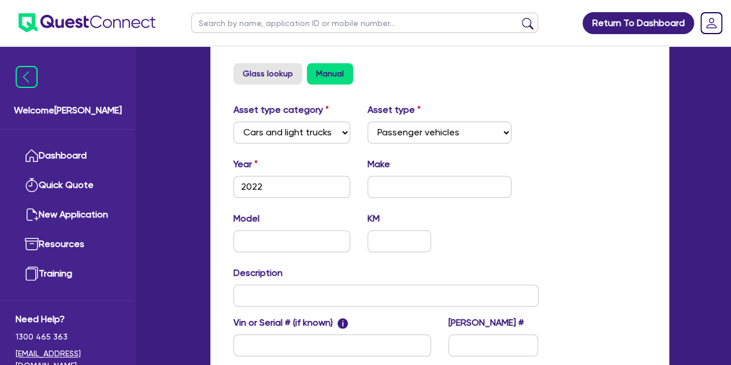
scroll to position [439, 0]
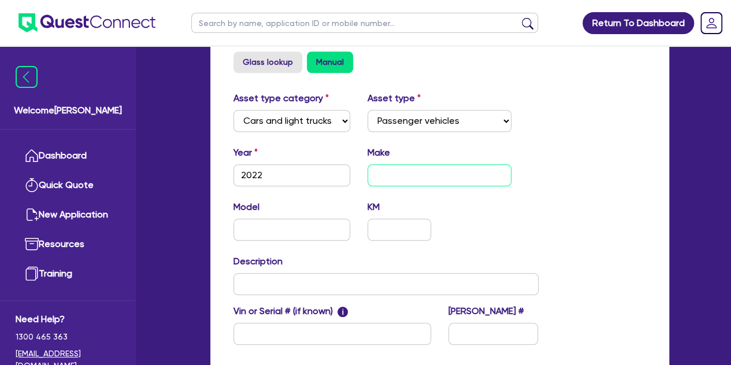
click at [399, 171] on input "text" at bounding box center [440, 175] width 144 height 22
type input "Toyota"
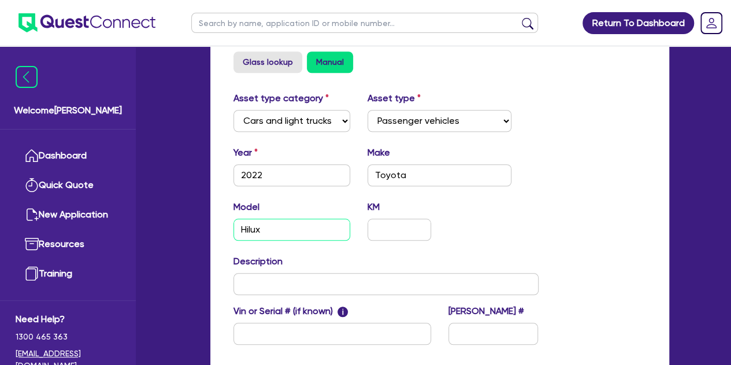
type input "Hilux"
click at [472, 271] on div "Description" at bounding box center [386, 274] width 323 height 40
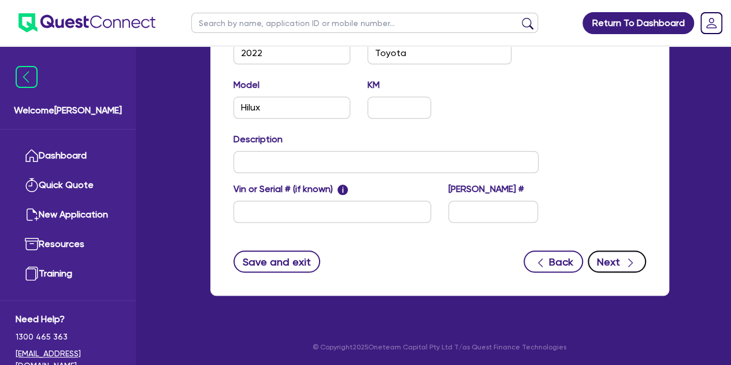
click at [602, 261] on button "Next" at bounding box center [617, 261] width 58 height 22
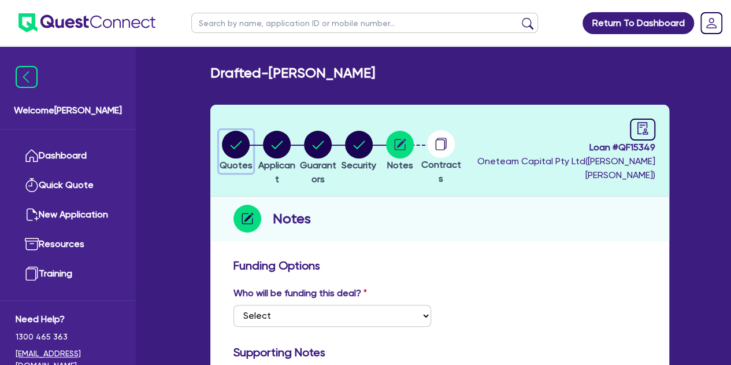
click at [239, 142] on circle "button" at bounding box center [236, 145] width 28 height 28
select select "CARS_AND_LIGHT_TRUCKS"
select select "PASSENGER_VEHICLES"
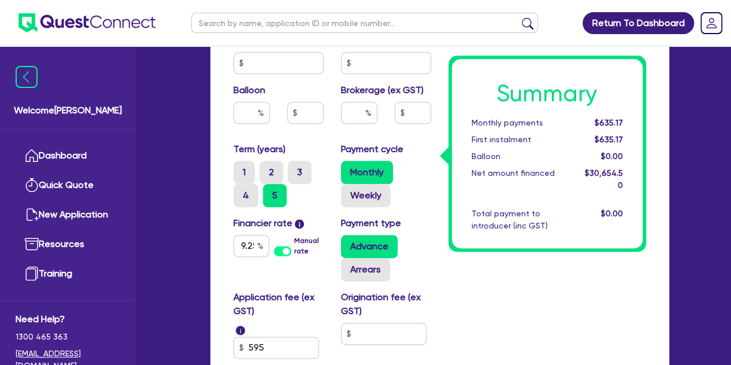
scroll to position [602, 0]
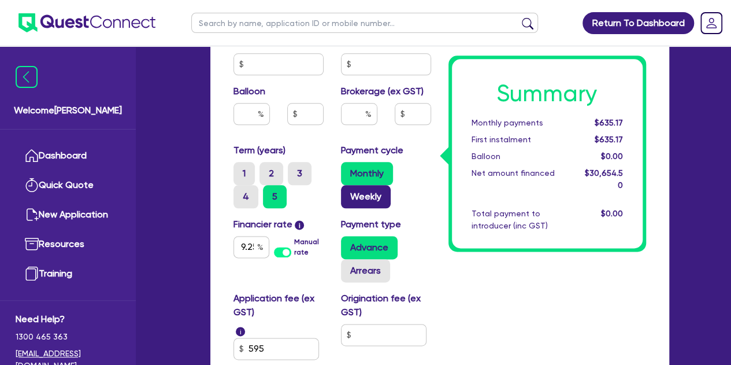
click at [366, 199] on label "Weekly" at bounding box center [366, 196] width 50 height 23
click at [349, 192] on input "Weekly" at bounding box center [345, 189] width 8 height 8
radio input "true"
type input "30,000"
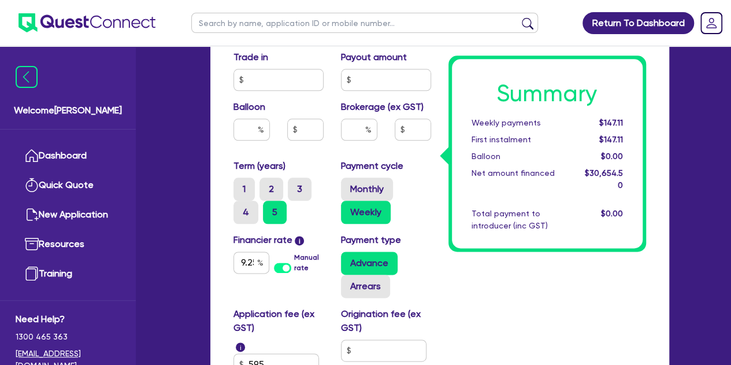
scroll to position [586, 0]
click at [351, 137] on input "text" at bounding box center [359, 130] width 36 height 22
type input "5"
click at [405, 158] on div "Purchase price 30,000 Cash deposit Trade in Payout amount Balloon Brokerage (ex…" at bounding box center [332, 80] width 215 height 158
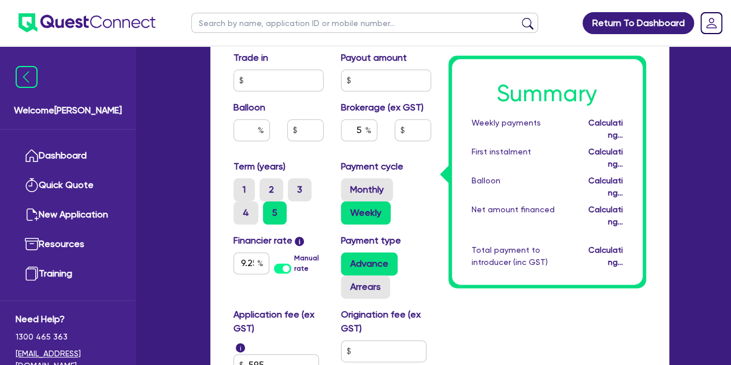
type input "30,000"
type input "1,532.73"
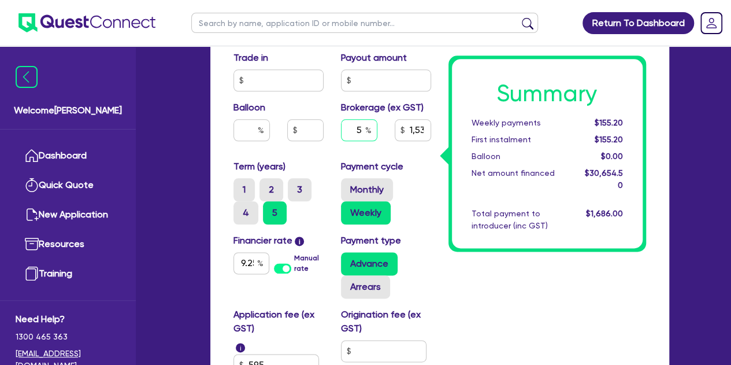
click at [362, 131] on input "5" at bounding box center [359, 130] width 36 height 22
type input "30,000"
type input "1,532.73"
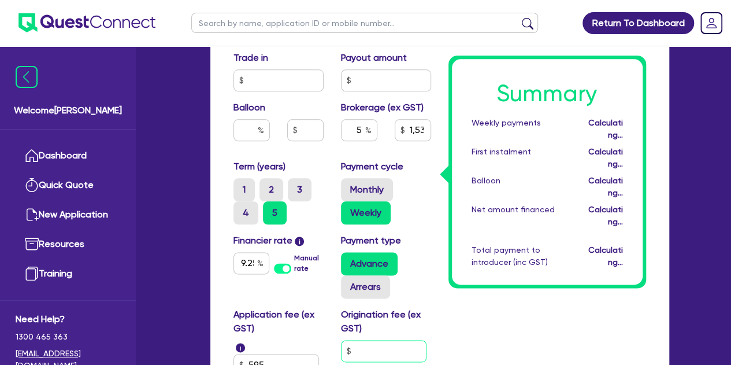
type input "30,000"
type input "1,532.73"
click at [403, 344] on input "text" at bounding box center [384, 351] width 86 height 22
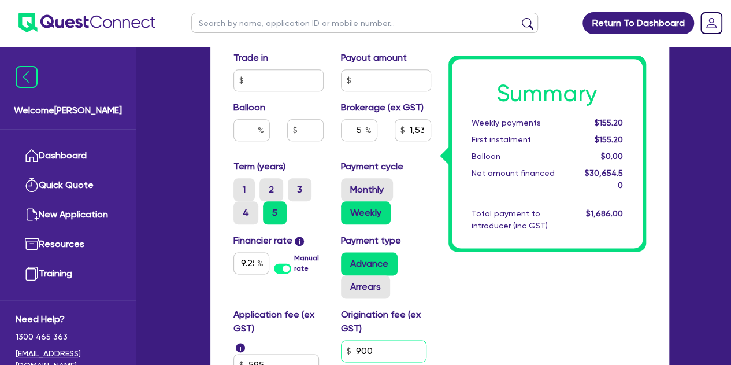
type input "900"
type input "30,000"
type input "1,532.73"
click at [431, 344] on div "Origination fee (ex GST) 900" at bounding box center [386, 342] width 108 height 68
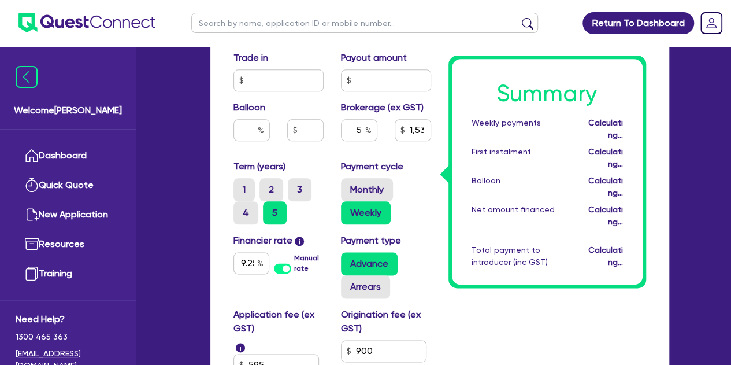
type input "30,000"
type input "1,532.73"
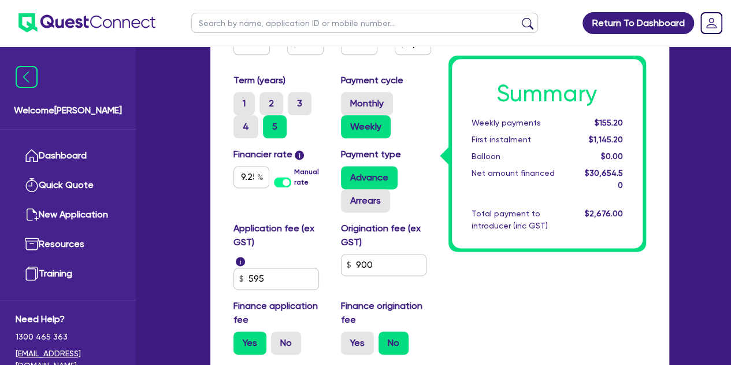
scroll to position [673, 0]
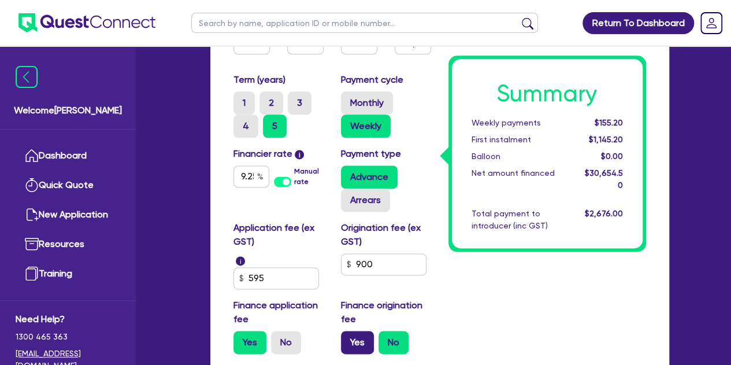
click at [351, 340] on label "Yes" at bounding box center [357, 342] width 33 height 23
click at [349, 338] on input "Yes" at bounding box center [345, 335] width 8 height 8
radio input "true"
type input "30,000"
type input "1,532.73"
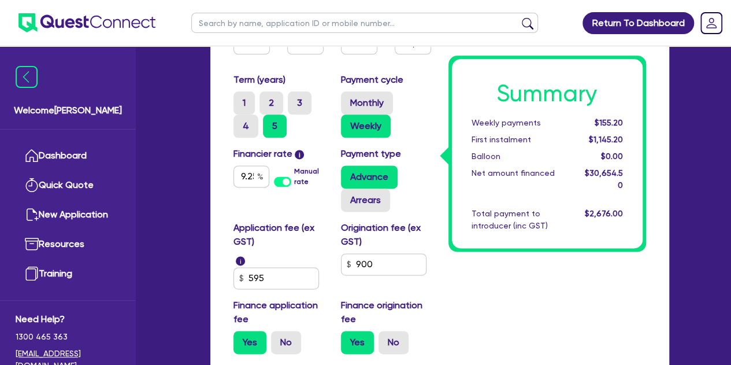
type input "30,000"
type input "1,582.23"
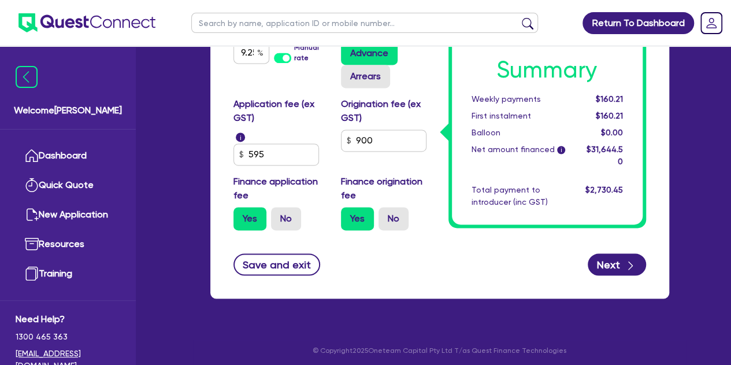
scroll to position [799, 0]
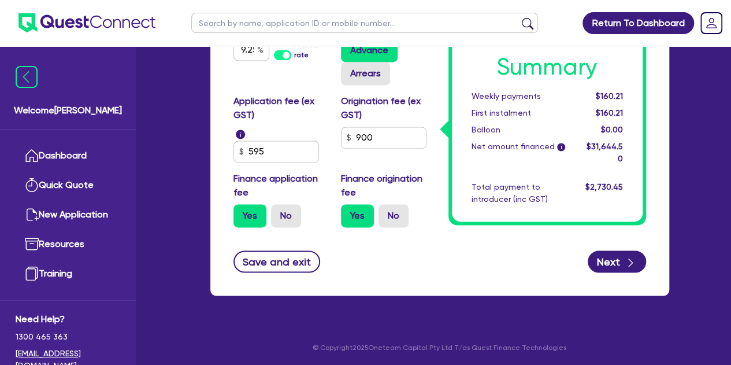
click at [266, 268] on button "Save and exit" at bounding box center [277, 261] width 87 height 22
type input "30,000"
type input "1,582.23"
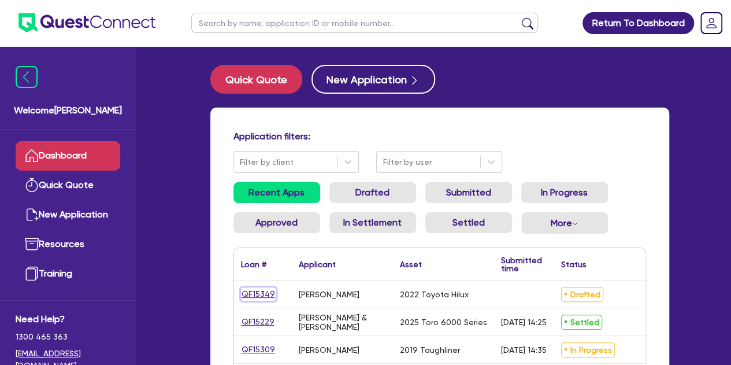
click at [257, 298] on link "QF15349" at bounding box center [258, 293] width 35 height 13
select select "CARS_AND_LIGHT_TRUCKS"
select select "PASSENGER_VEHICLES"
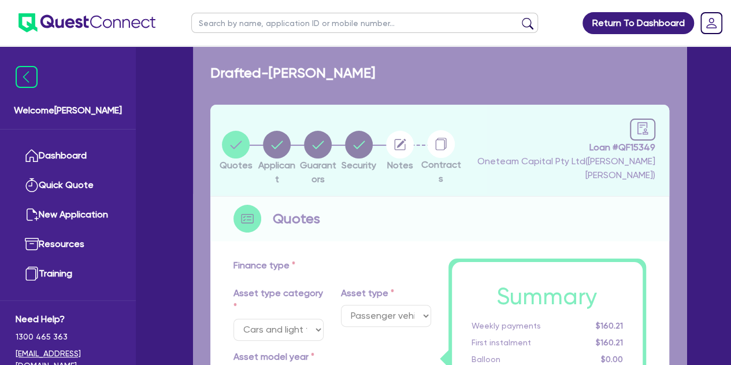
type input "30,000"
type input "1,582.23"
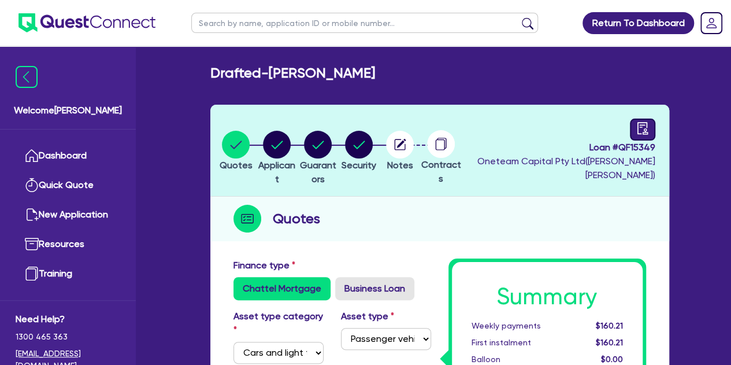
click at [639, 132] on icon "audit" at bounding box center [642, 128] width 13 height 13
select select "DRAFTED_NEW"
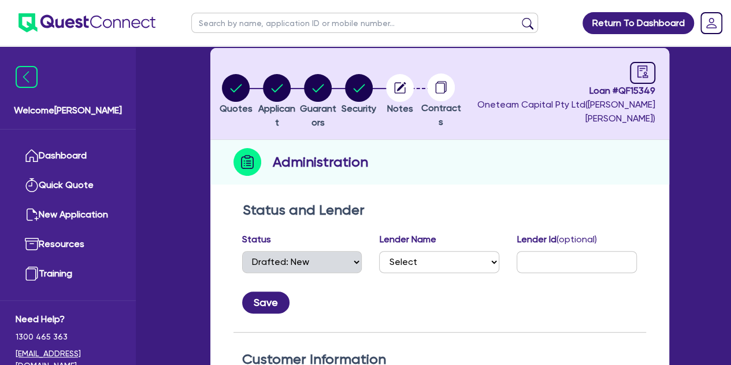
scroll to position [58, 0]
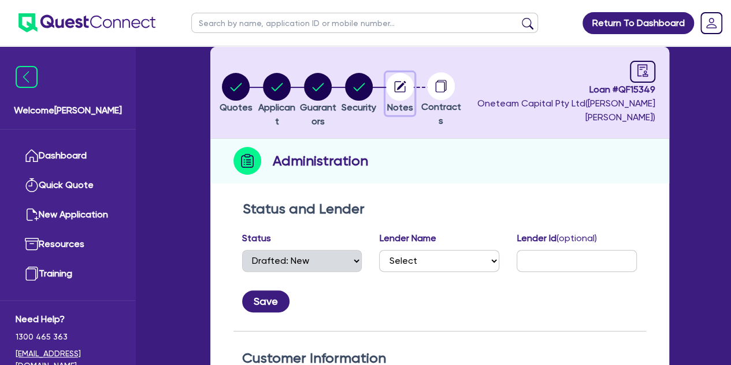
click at [414, 95] on circle "button" at bounding box center [400, 87] width 28 height 28
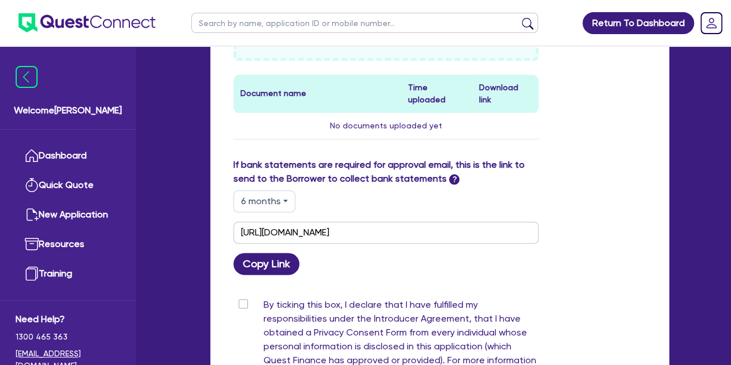
scroll to position [636, 0]
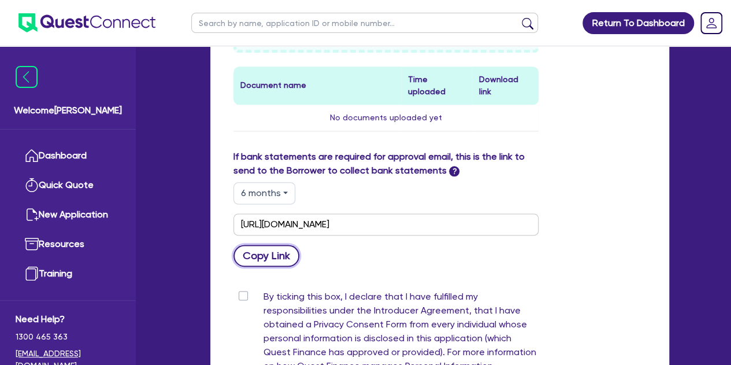
click at [272, 245] on button "Copy Link" at bounding box center [267, 256] width 66 height 22
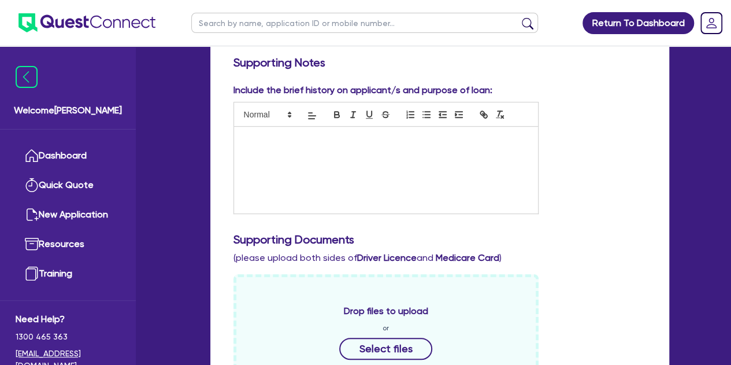
scroll to position [234, 0]
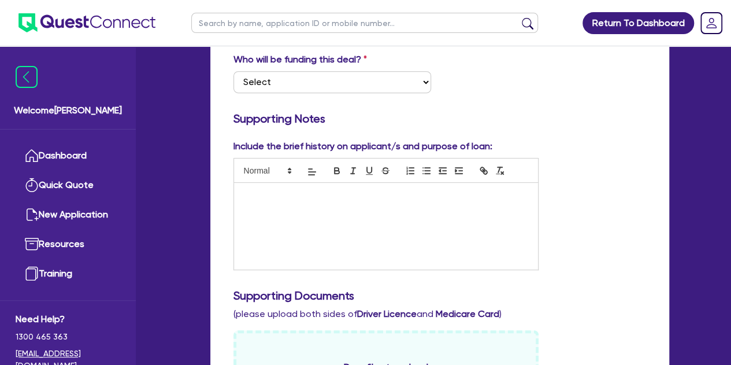
click at [211, 25] on input "text" at bounding box center [364, 23] width 347 height 20
type input "[PERSON_NAME]"
click button "submit" at bounding box center [528, 25] width 18 height 16
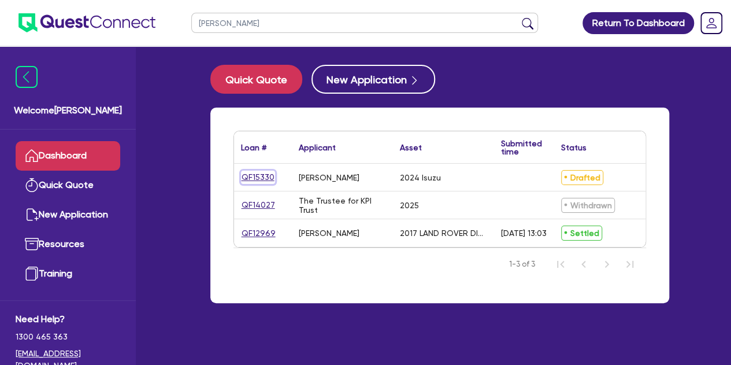
click at [255, 172] on link "QF15330" at bounding box center [258, 177] width 34 height 13
select select "CARS_AND_LIGHT_TRUCKS"
select select "PASSENGER_VEHICLES"
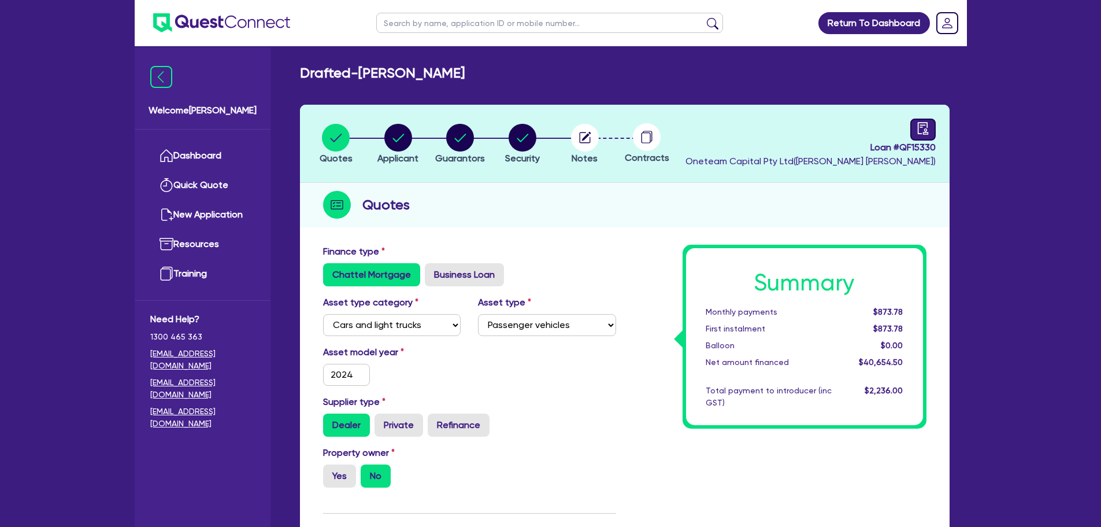
click at [731, 123] on icon "audit" at bounding box center [923, 128] width 13 height 13
select select "DRAFTED_NEW"
select select "Other"
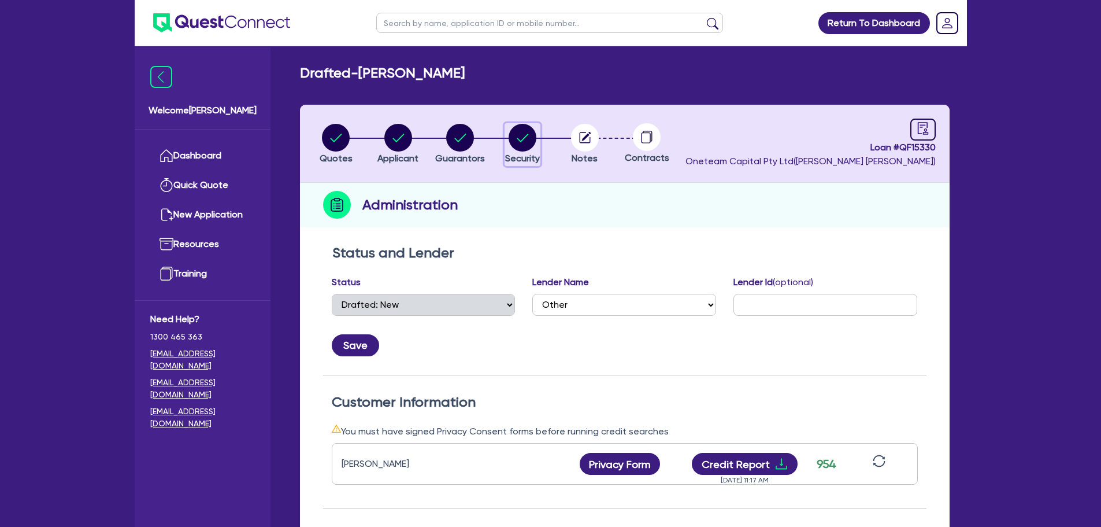
click at [529, 136] on circle "button" at bounding box center [523, 138] width 28 height 28
select select "CARS_AND_LIGHT_TRUCKS"
select select "PASSENGER_VEHICLES"
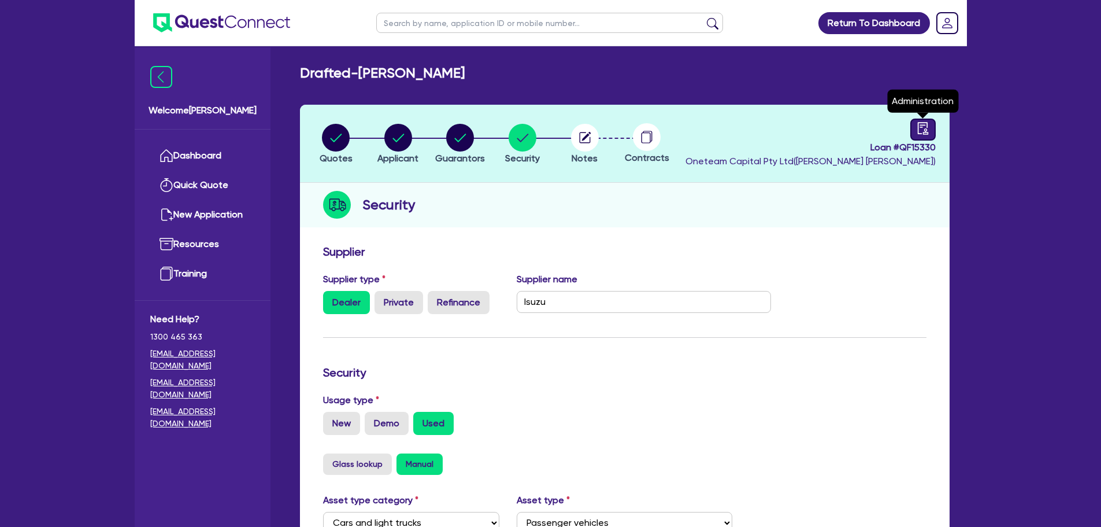
click at [731, 123] on link at bounding box center [922, 130] width 25 height 22
select select "DRAFTED_NEW"
select select "Other"
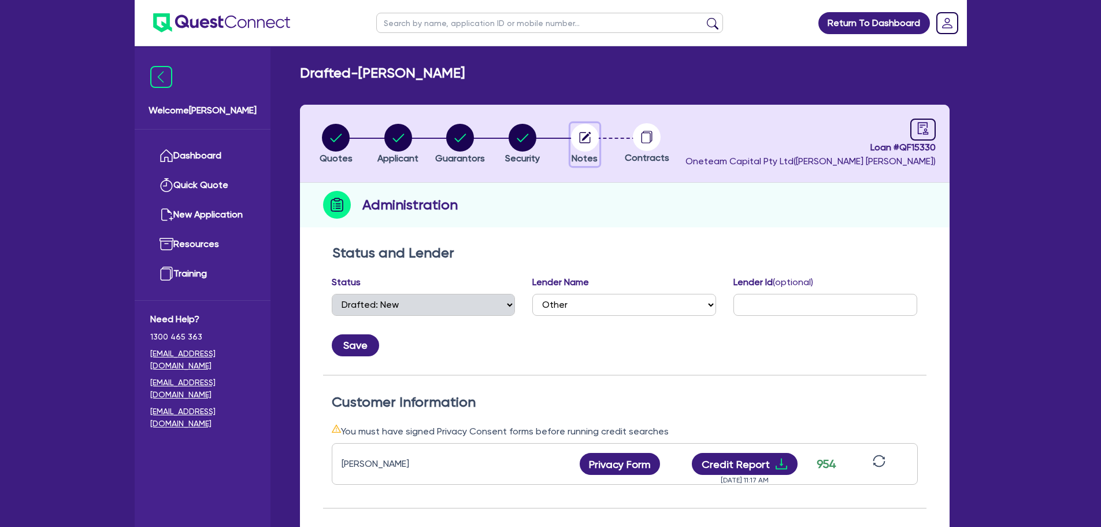
click at [580, 136] on icon "button" at bounding box center [584, 137] width 11 height 11
select select "Other"
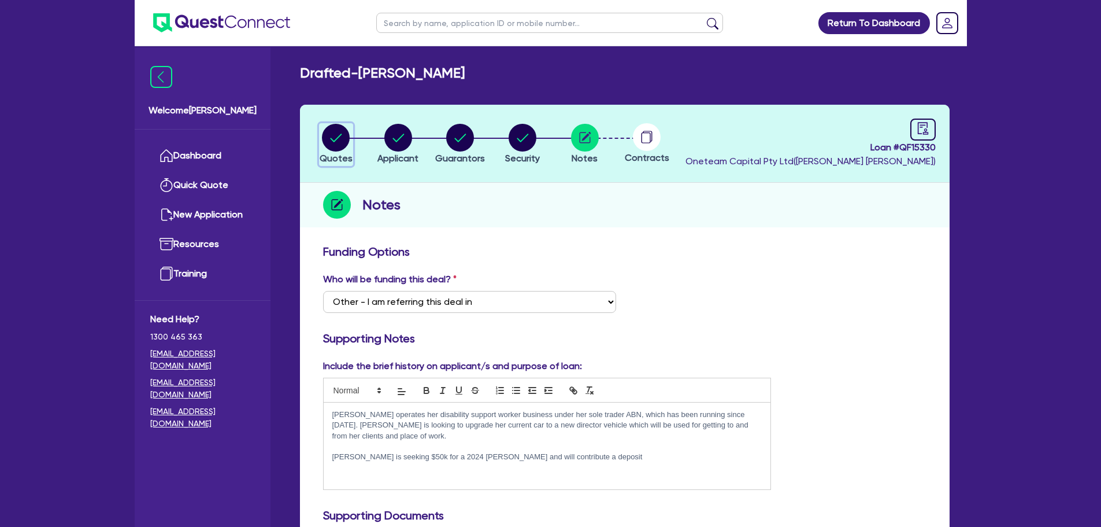
click at [328, 149] on icon "button" at bounding box center [336, 138] width 28 height 28
select select "CARS_AND_LIGHT_TRUCKS"
select select "PASSENGER_VEHICLES"
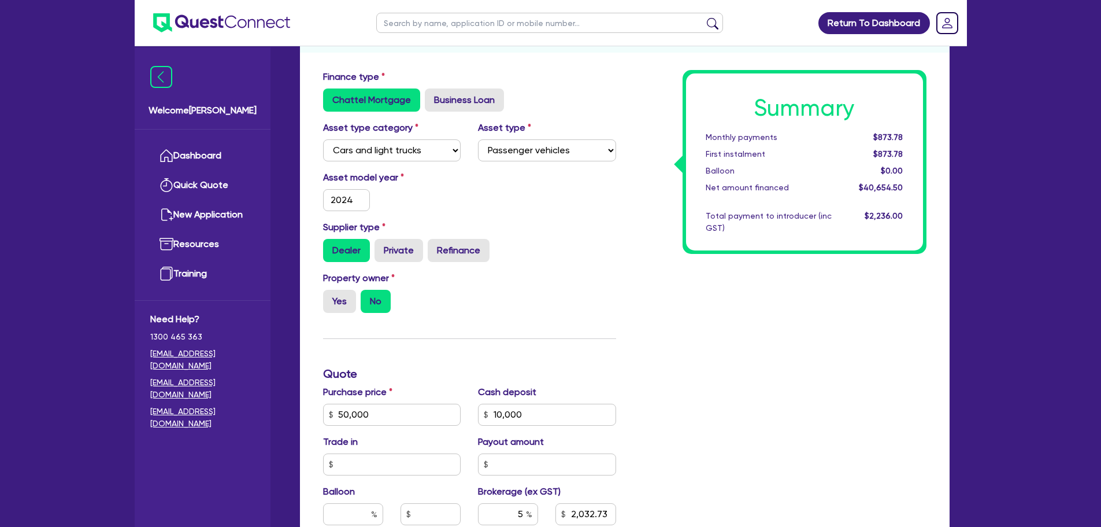
scroll to position [71, 0]
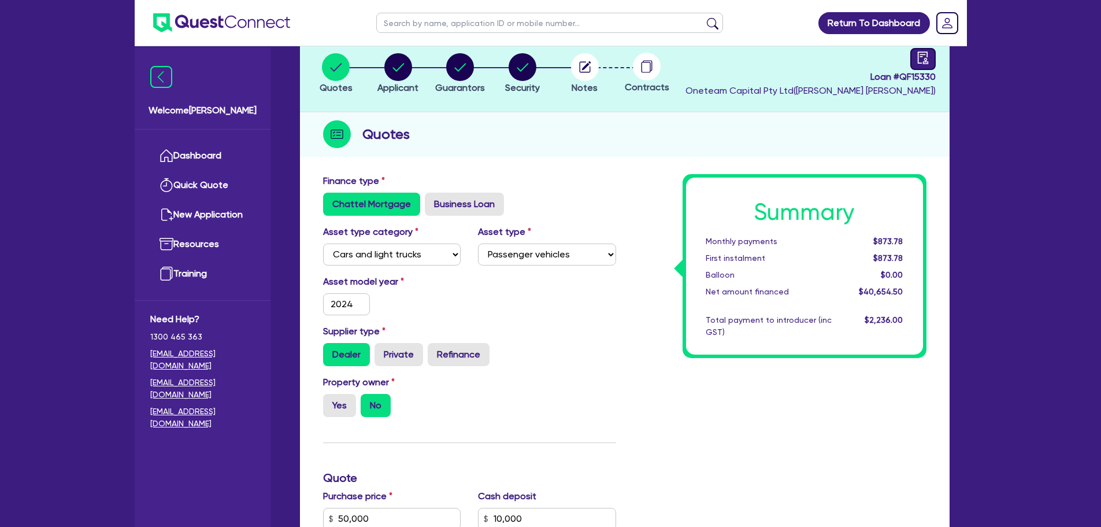
click at [731, 57] on link at bounding box center [922, 59] width 25 height 22
select select "DRAFTED_NEW"
select select "Other"
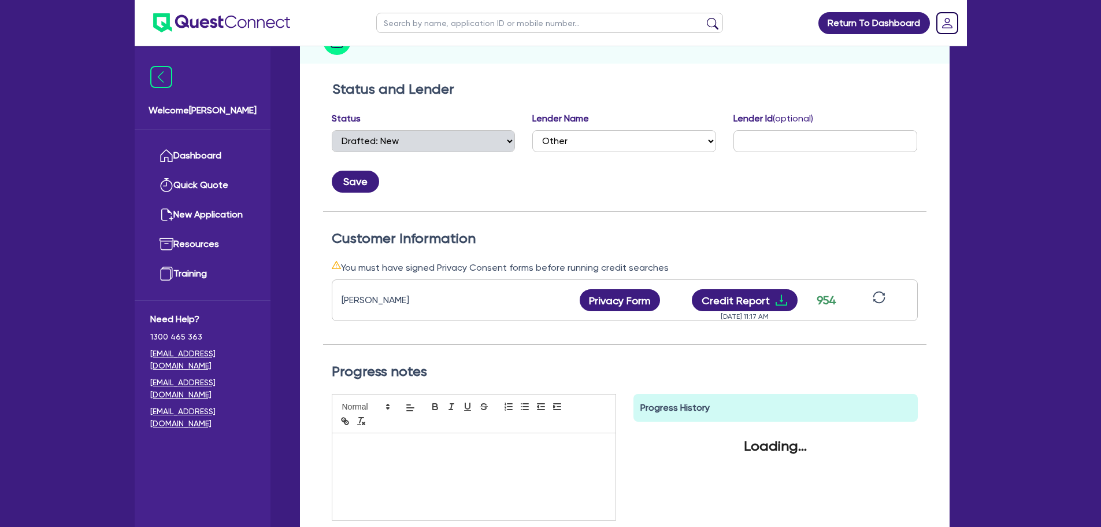
scroll to position [166, 0]
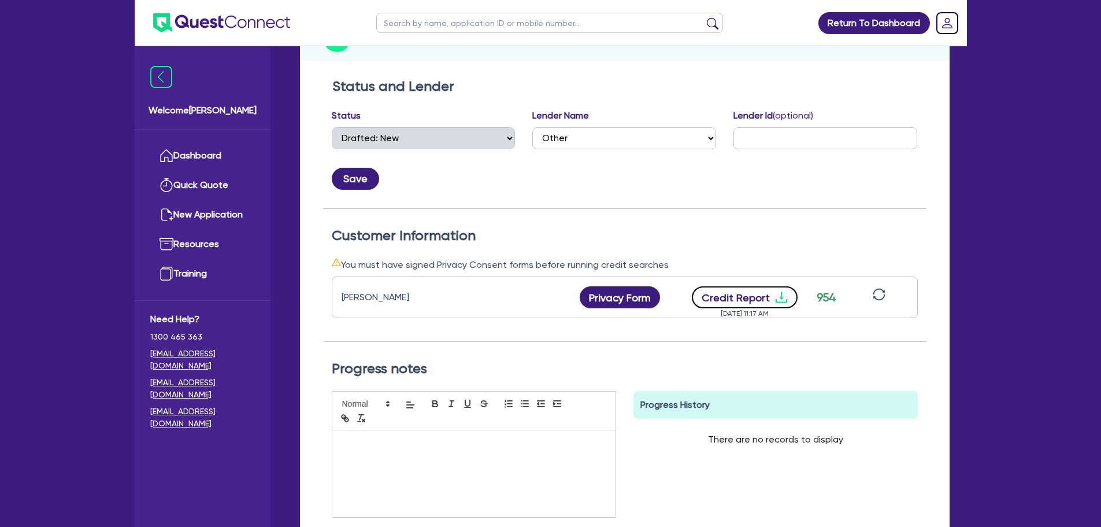
click at [731, 290] on button "Credit Report" at bounding box center [745, 297] width 106 height 22
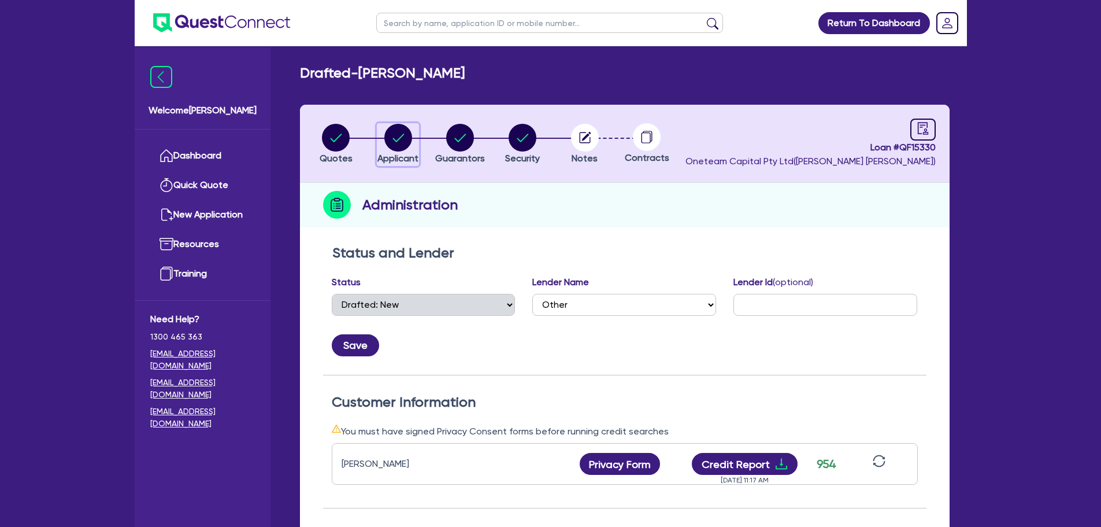
click at [410, 139] on circle "button" at bounding box center [398, 138] width 28 height 28
select select "SOLE_TRADER"
select select "ADMINISTRATIVE_SUPPORT"
select select "SUPPORT_OPERATIONS"
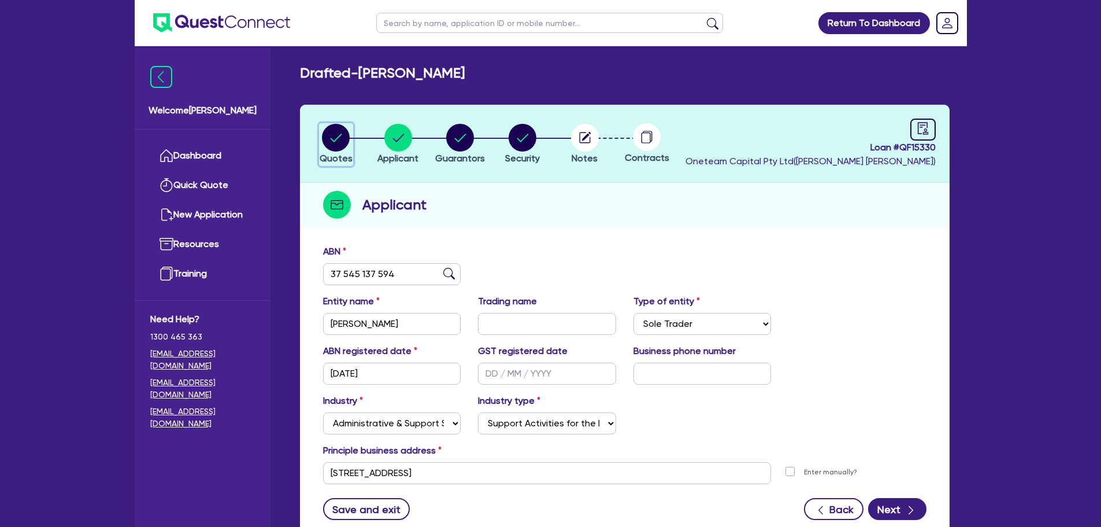
click at [333, 138] on circle "button" at bounding box center [336, 138] width 28 height 28
select select "CARS_AND_LIGHT_TRUCKS"
select select "PASSENGER_VEHICLES"
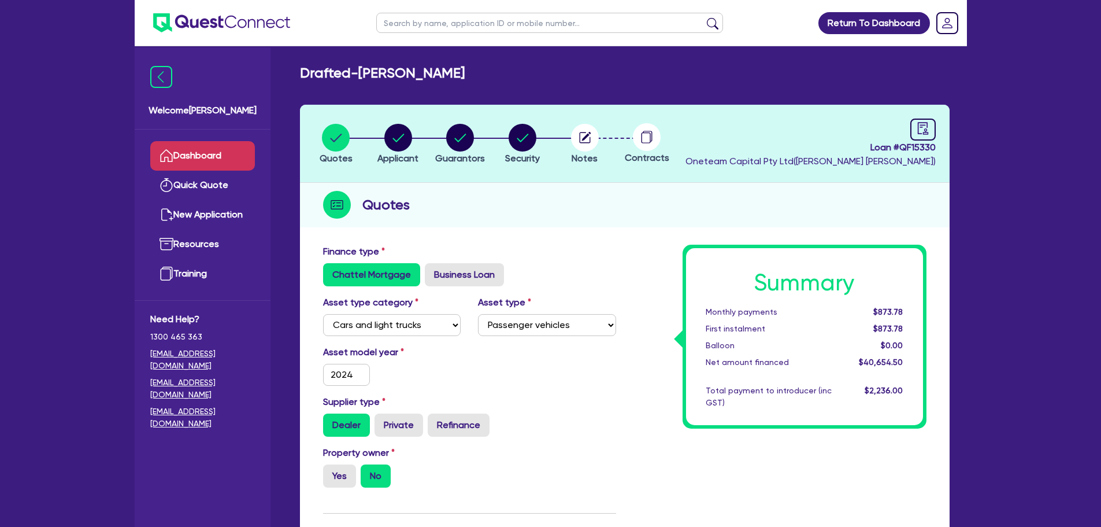
click at [242, 152] on link "Dashboard" at bounding box center [202, 155] width 105 height 29
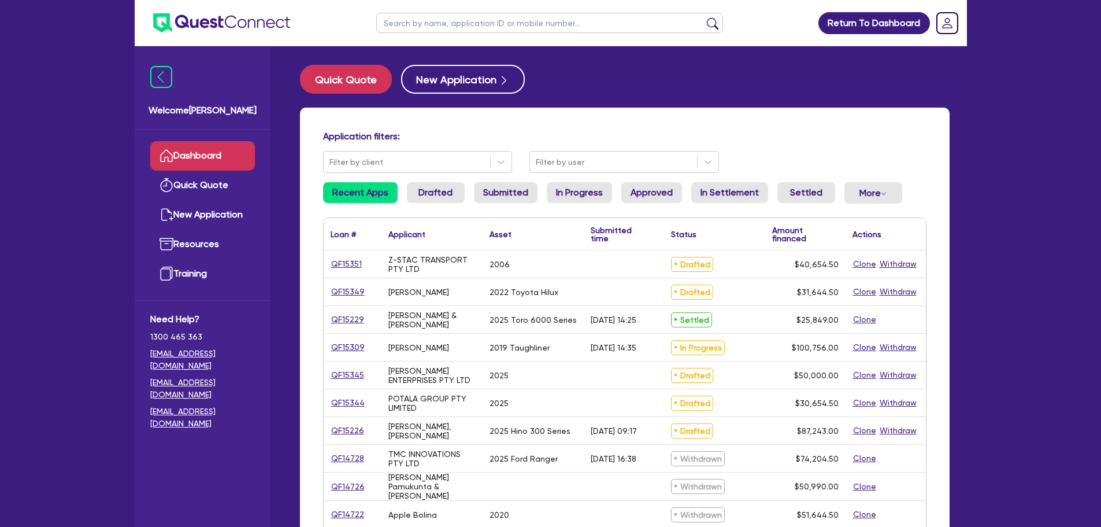
click at [391, 32] on input "text" at bounding box center [549, 23] width 347 height 20
click at [347, 291] on link "QF15349" at bounding box center [348, 291] width 35 height 13
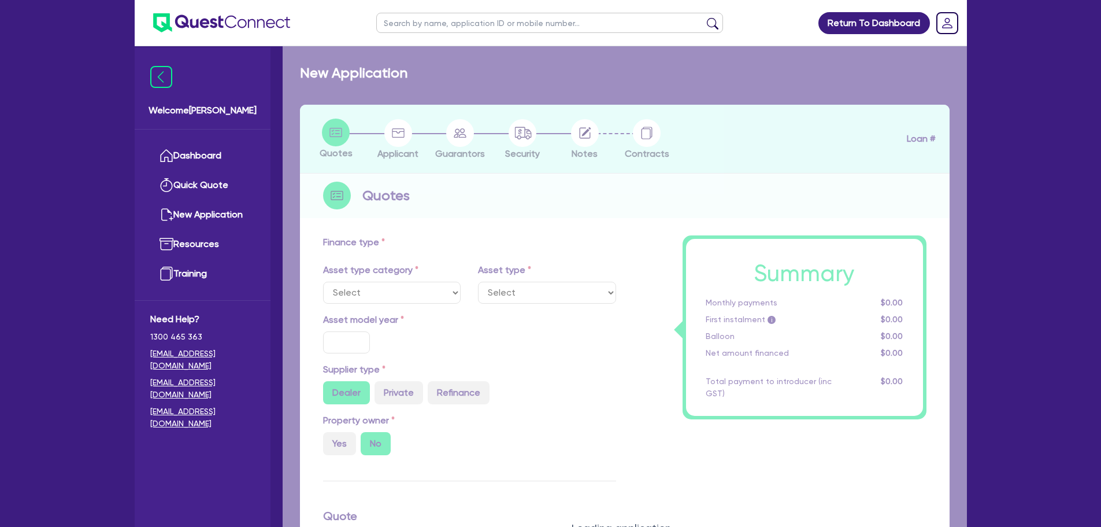
select select "CARS_AND_LIGHT_TRUCKS"
type input "2022"
type input "30,000"
type input "5"
type input "1,582.23"
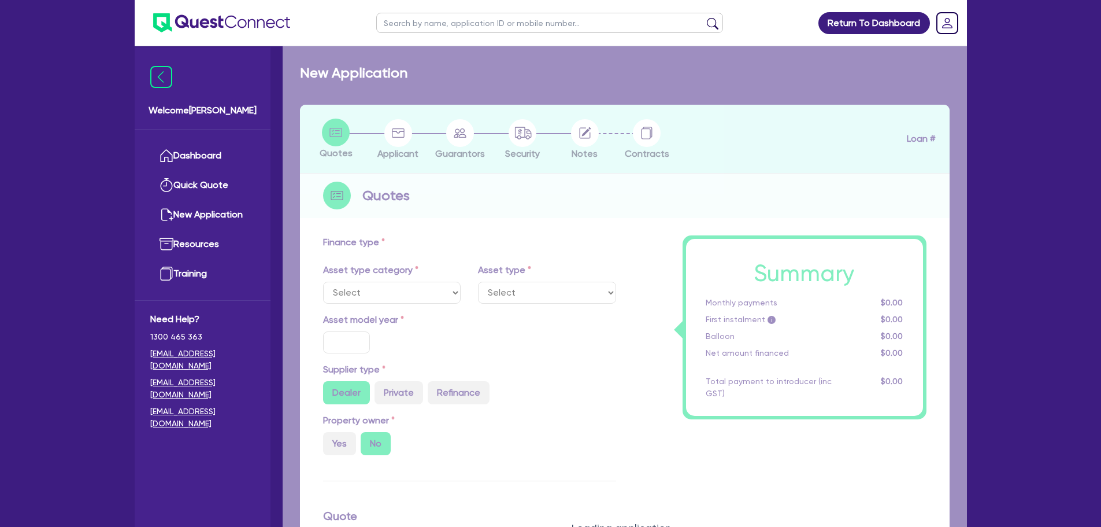
type input "9.25"
type input "900"
select select "PASSENGER_VEHICLES"
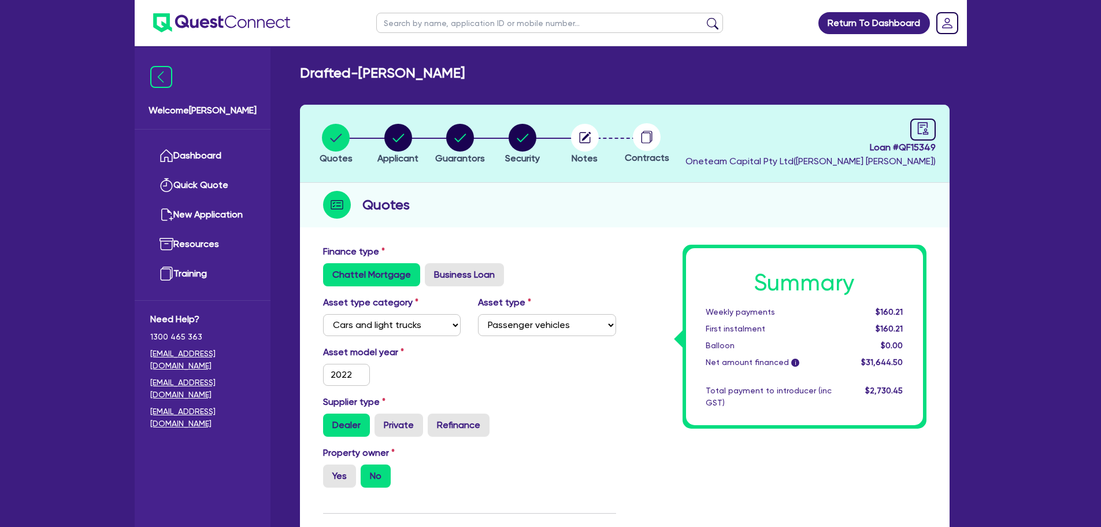
click at [487, 208] on div "Quotes" at bounding box center [625, 205] width 650 height 45
